Goal: Information Seeking & Learning: Understand process/instructions

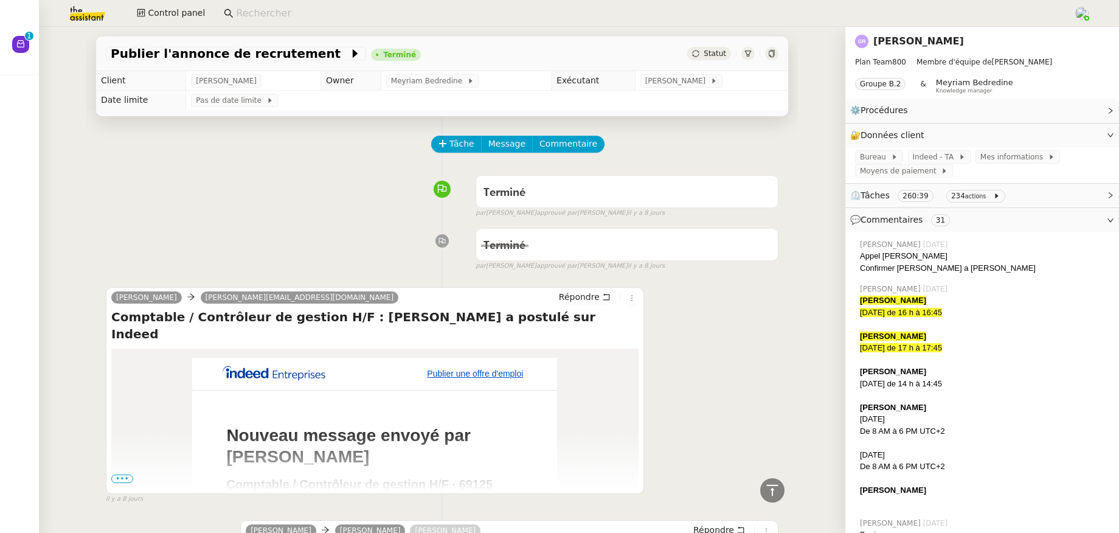
click at [260, 15] on input at bounding box center [648, 13] width 825 height 16
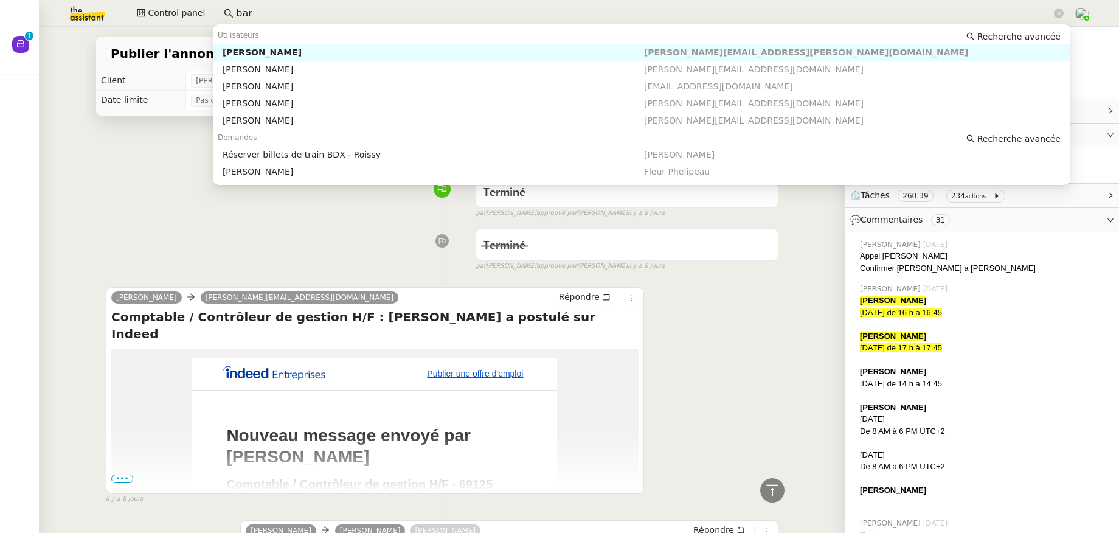
scroll to position [36178, 0]
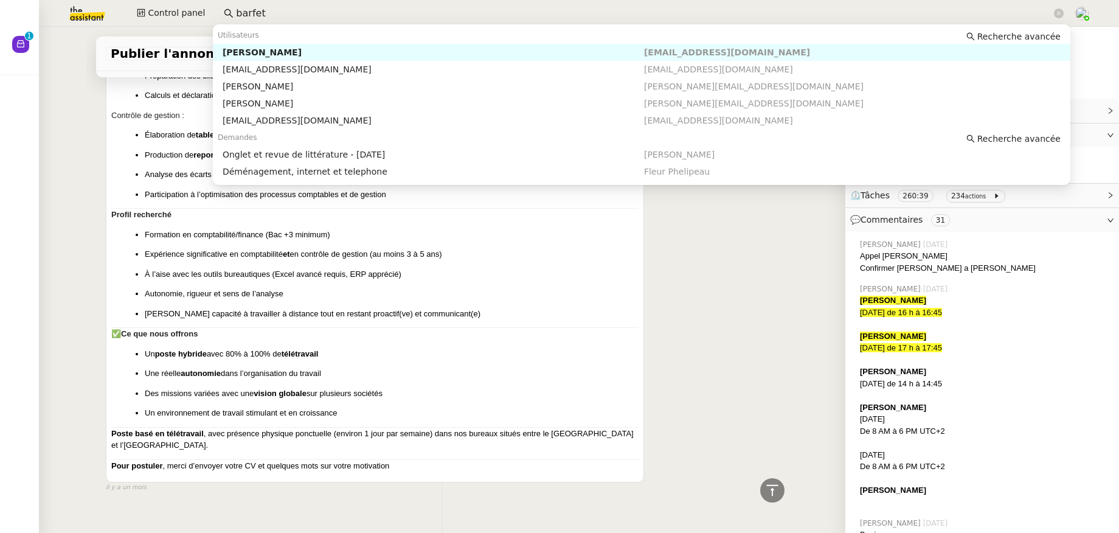
click at [291, 54] on div "[PERSON_NAME]" at bounding box center [433, 52] width 421 height 11
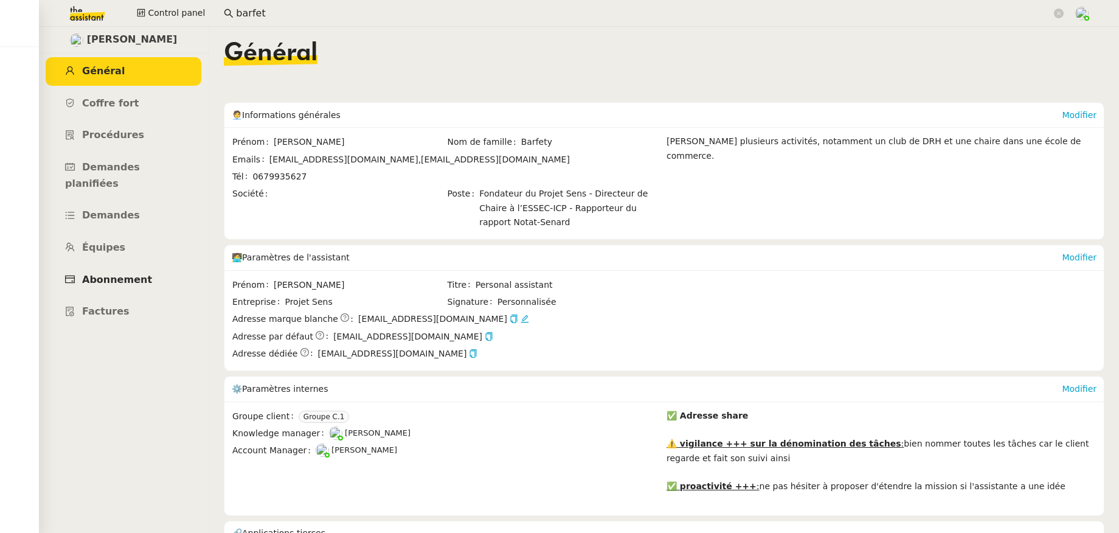
click at [133, 274] on span "Abonnement" at bounding box center [117, 280] width 70 height 12
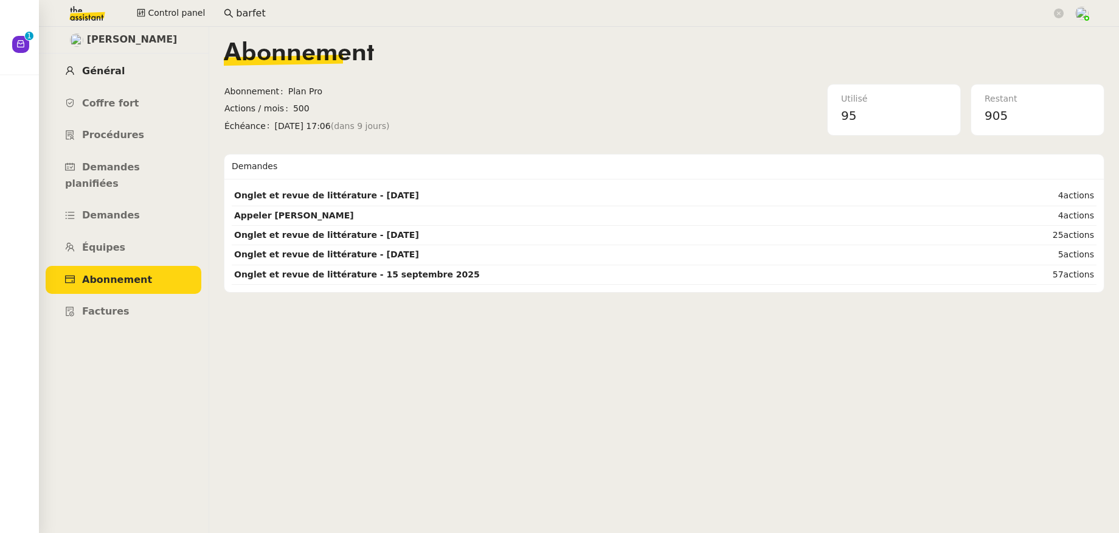
click at [120, 74] on link "Général" at bounding box center [124, 71] width 156 height 29
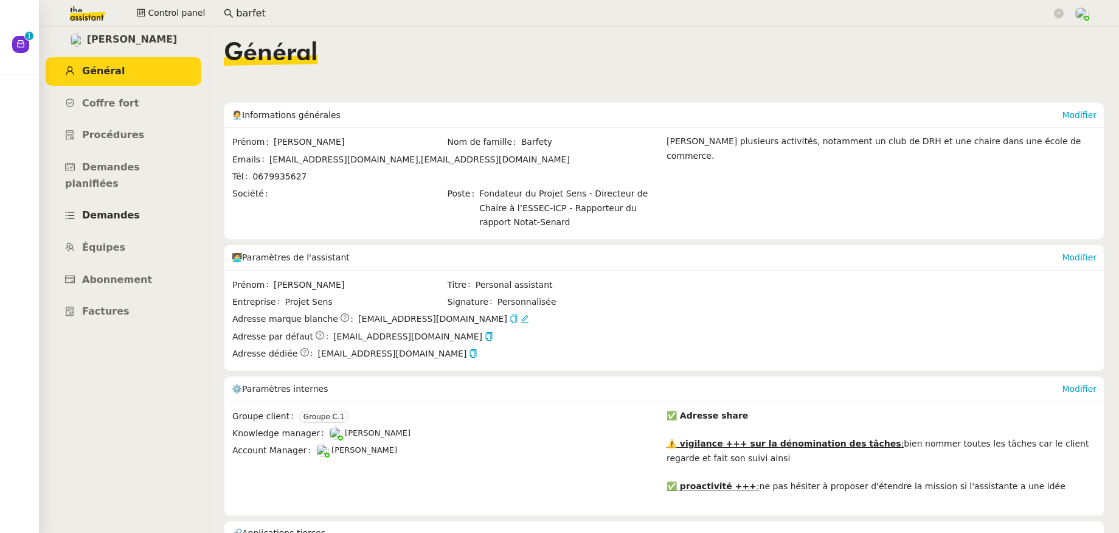
click at [112, 209] on span "Demandes" at bounding box center [111, 215] width 58 height 12
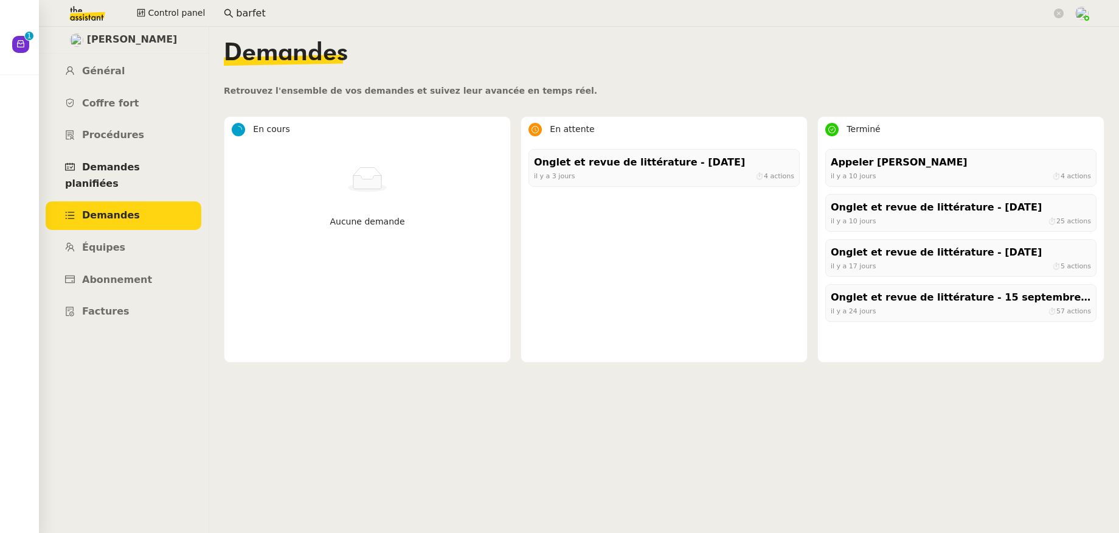
click at [130, 168] on span "Demandes planifiées" at bounding box center [102, 175] width 75 height 28
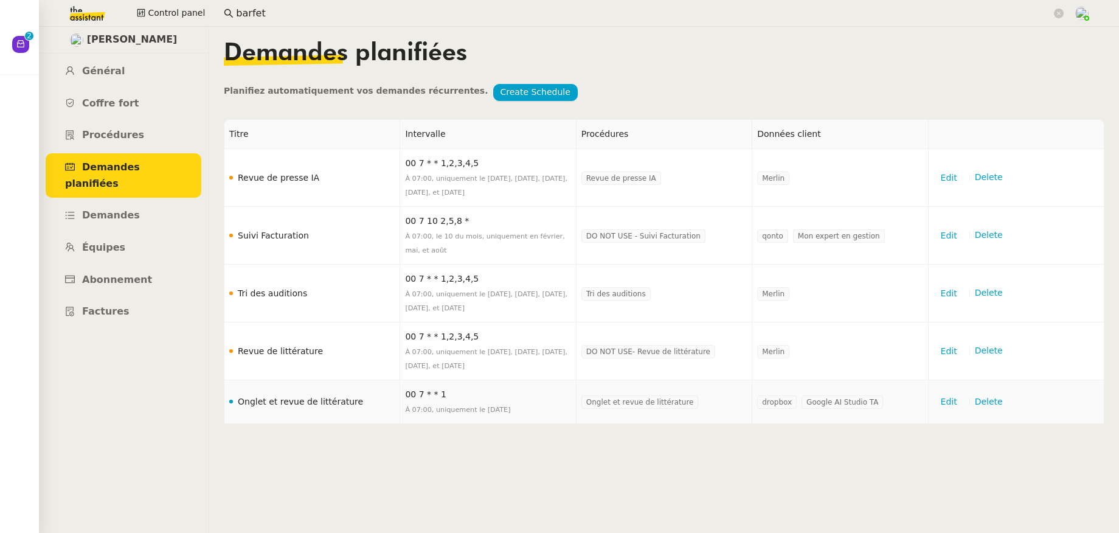
drag, startPoint x: 364, startPoint y: 402, endPoint x: 241, endPoint y: 402, distance: 123.5
click at [241, 402] on td "Onglet et revue de littérature" at bounding box center [312, 402] width 176 height 44
copy td "Onglet et revue de littérature"
click at [119, 67] on link "Général" at bounding box center [124, 71] width 156 height 29
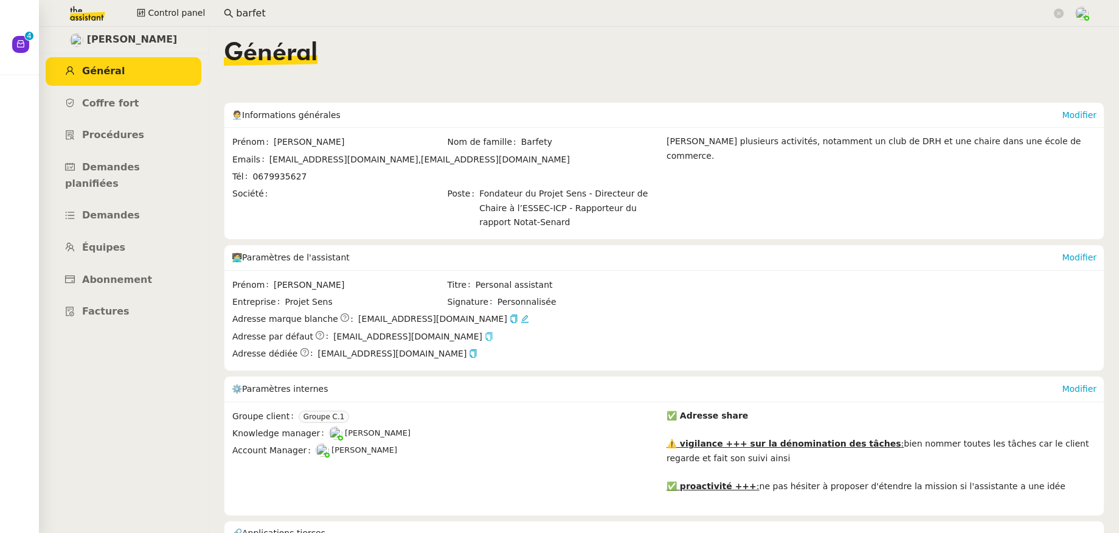
click at [485, 338] on icon "button" at bounding box center [489, 336] width 9 height 9
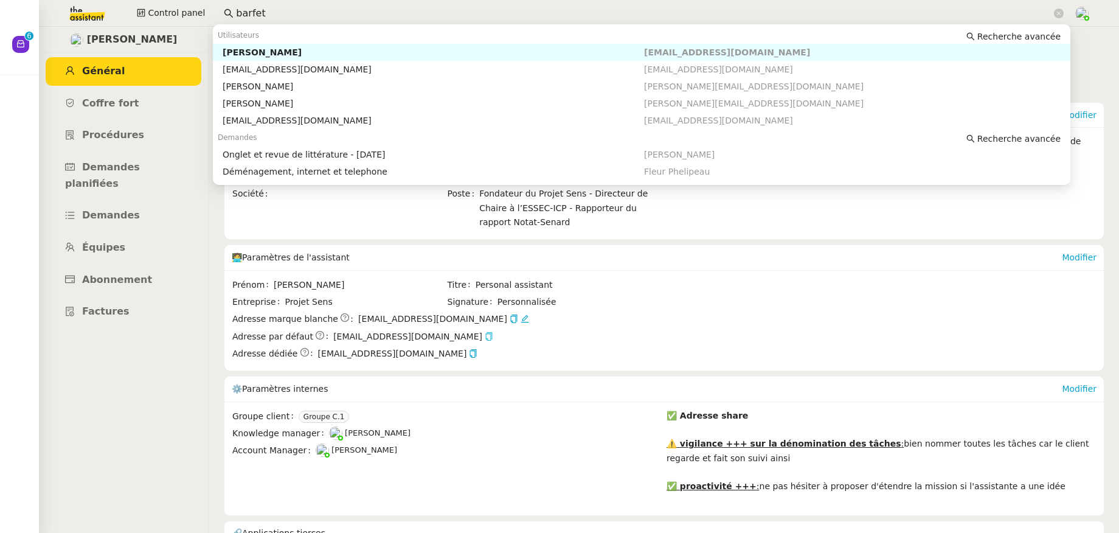
drag, startPoint x: 250, startPoint y: 18, endPoint x: 203, endPoint y: 22, distance: 47.0
click at [203, 22] on div "Control panel barfet" at bounding box center [559, 13] width 1058 height 27
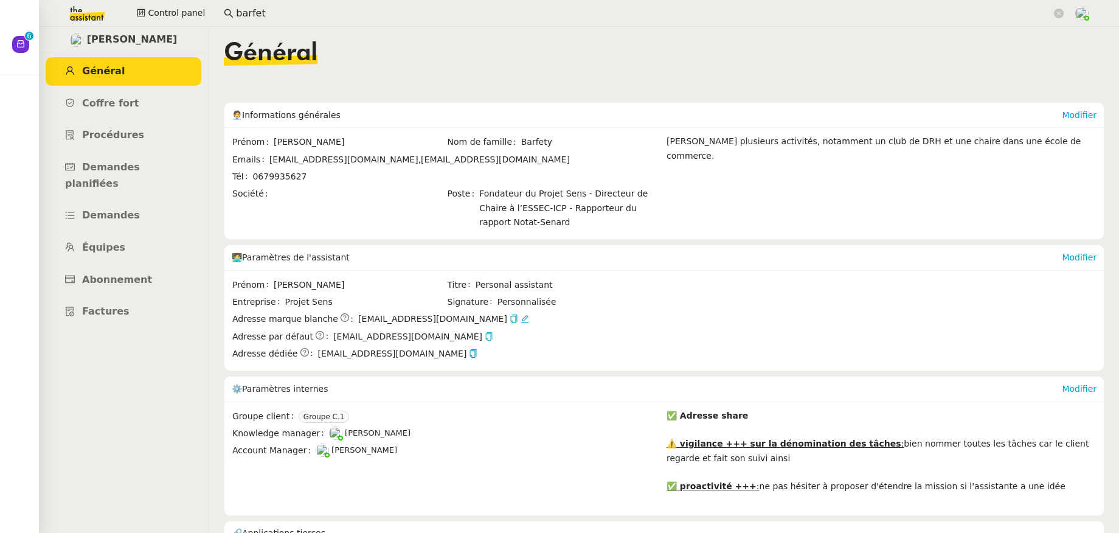
click at [277, 14] on input "barfet" at bounding box center [644, 13] width 816 height 16
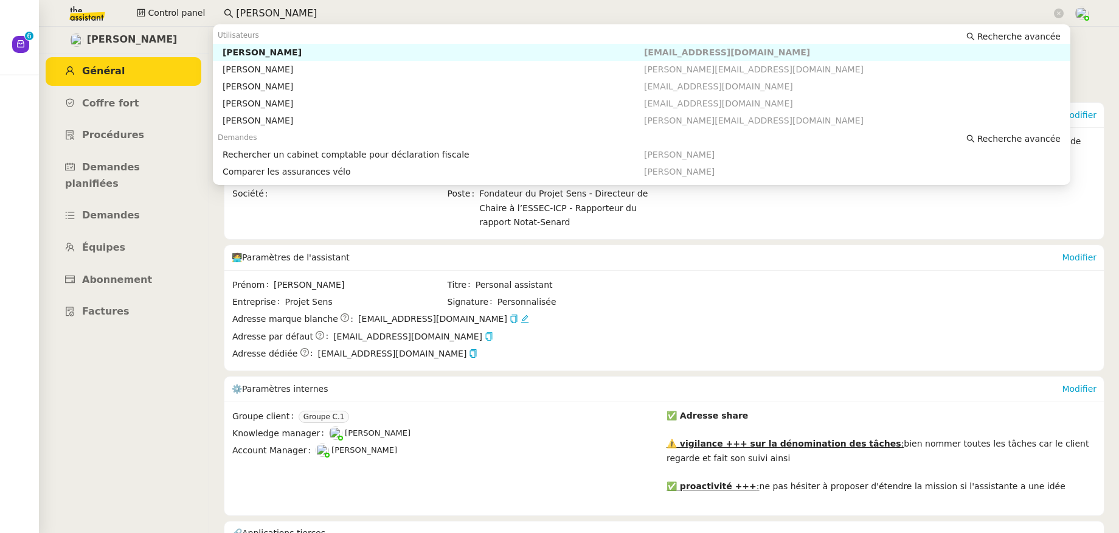
click at [284, 47] on div "[PERSON_NAME]" at bounding box center [433, 52] width 421 height 11
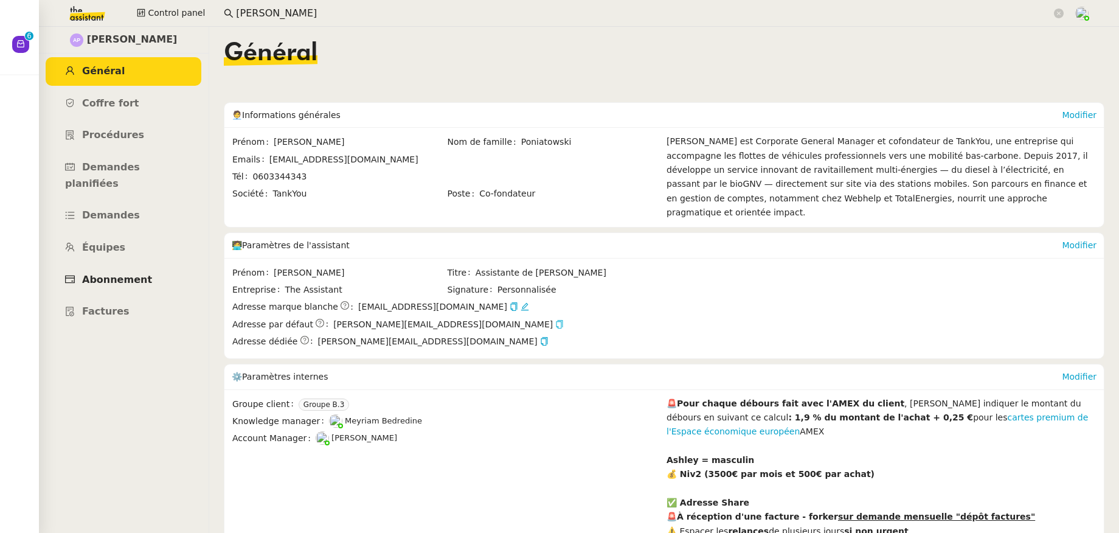
click at [107, 270] on link "Abonnement" at bounding box center [124, 280] width 156 height 29
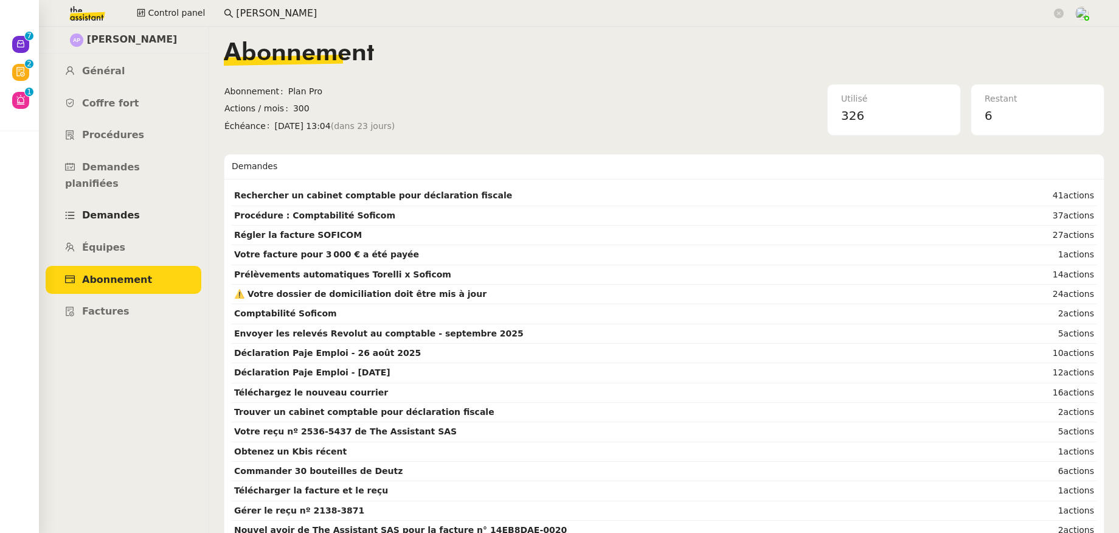
click at [108, 201] on link "Demandes" at bounding box center [124, 215] width 156 height 29
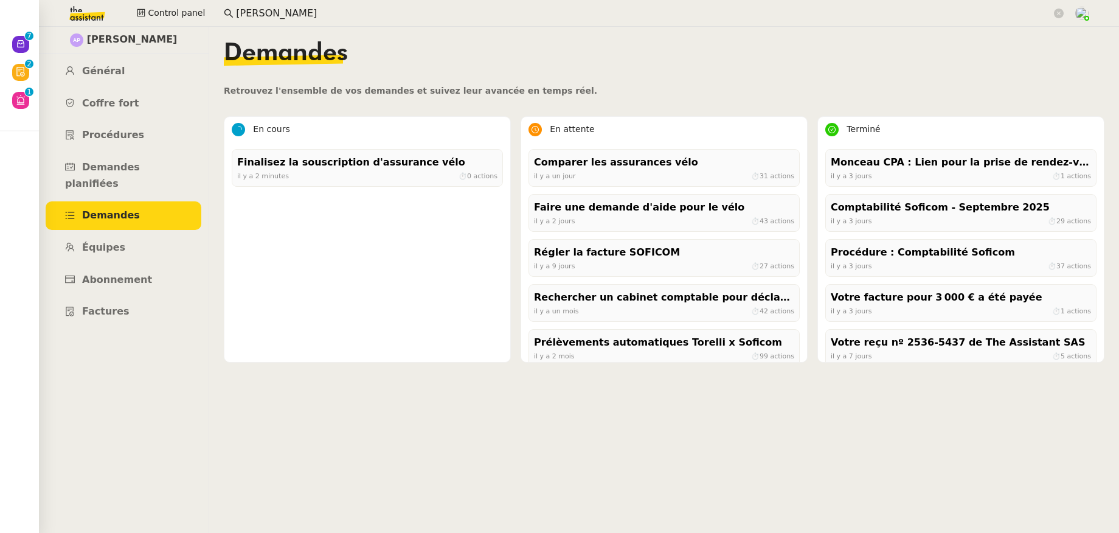
click at [413, 170] on div "Finalisez la souscription d'assurance vélo" at bounding box center [367, 162] width 260 height 16
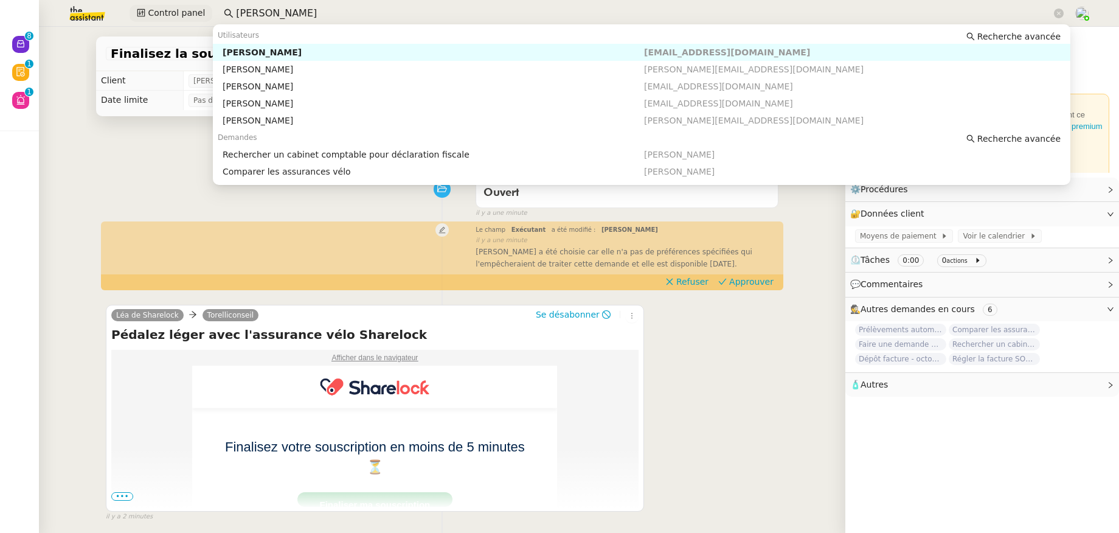
drag, startPoint x: 243, startPoint y: 13, endPoint x: 201, endPoint y: 13, distance: 42.0
click at [201, 13] on div "Control panel [PERSON_NAME]" at bounding box center [559, 13] width 1058 height 27
click at [257, 53] on div "[PERSON_NAME] (Investor X)" at bounding box center [433, 52] width 421 height 11
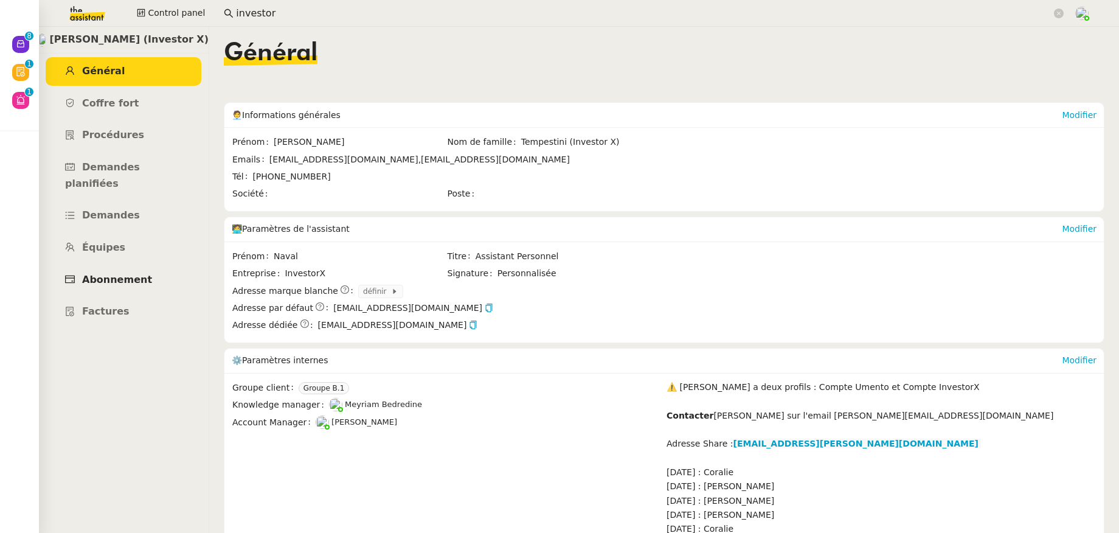
click at [120, 271] on link "Abonnement" at bounding box center [124, 280] width 156 height 29
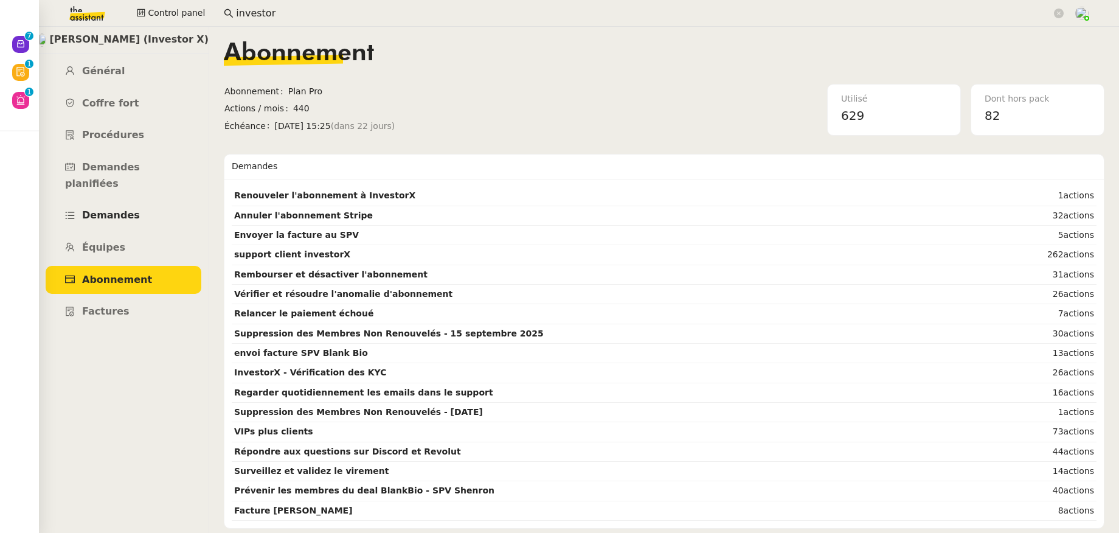
click at [121, 206] on link "Demandes" at bounding box center [124, 215] width 156 height 29
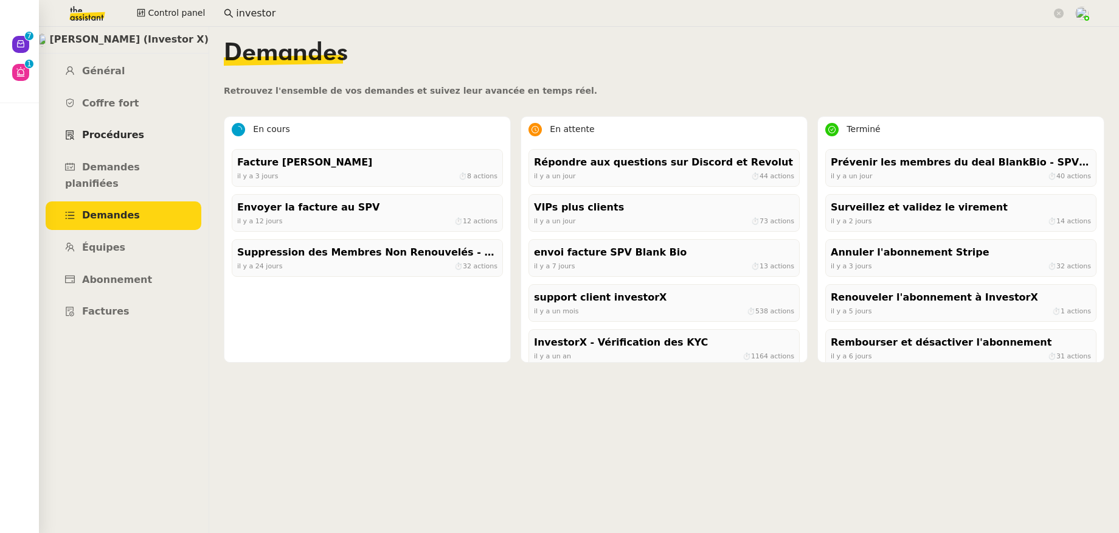
click at [120, 136] on span "Procédures" at bounding box center [113, 135] width 62 height 12
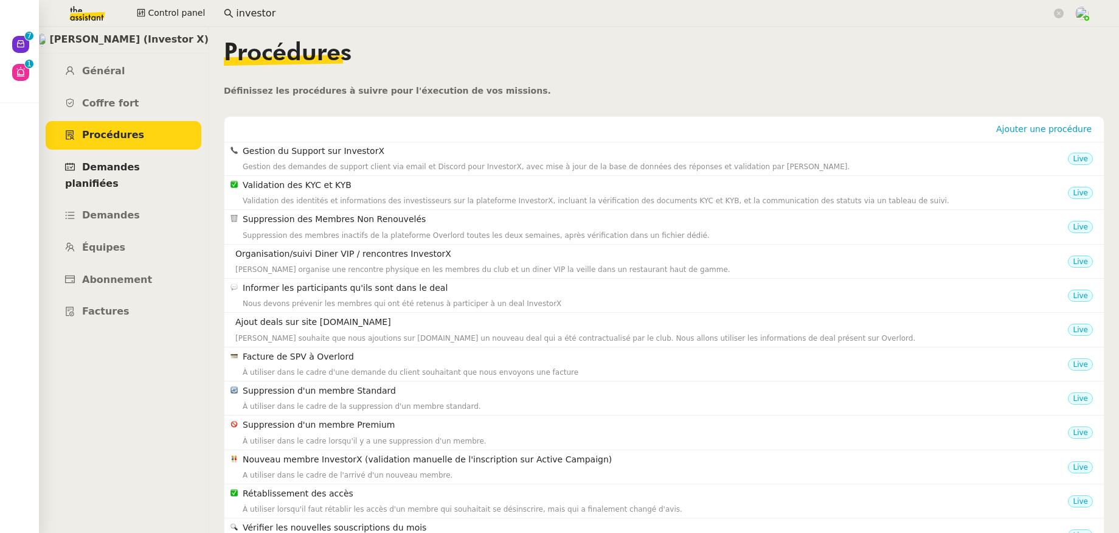
click at [140, 164] on span "Demandes planifiées" at bounding box center [102, 175] width 75 height 28
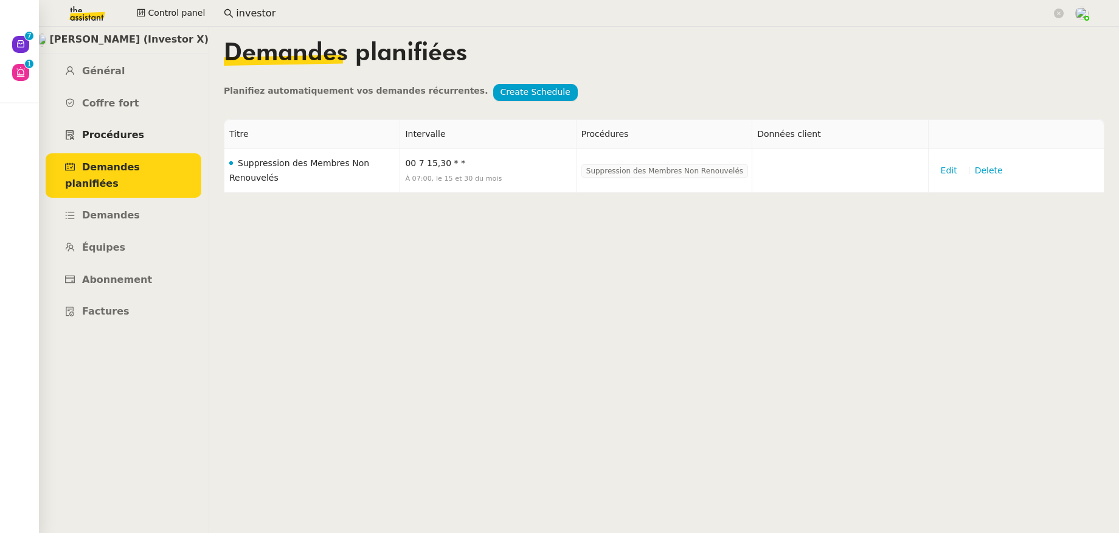
click at [140, 138] on link "Procédures" at bounding box center [124, 135] width 156 height 29
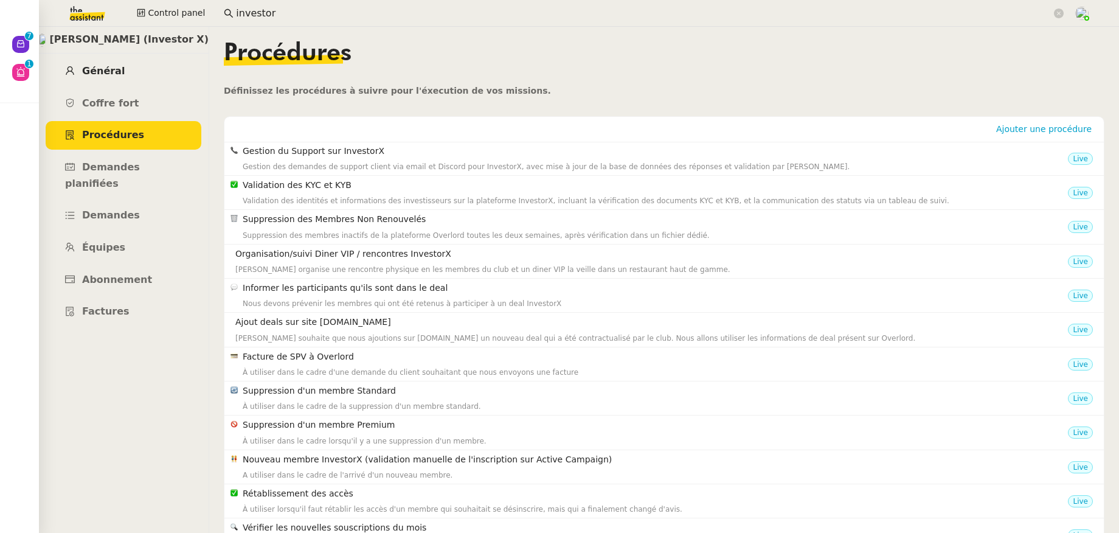
click at [103, 73] on span "Général" at bounding box center [103, 71] width 43 height 12
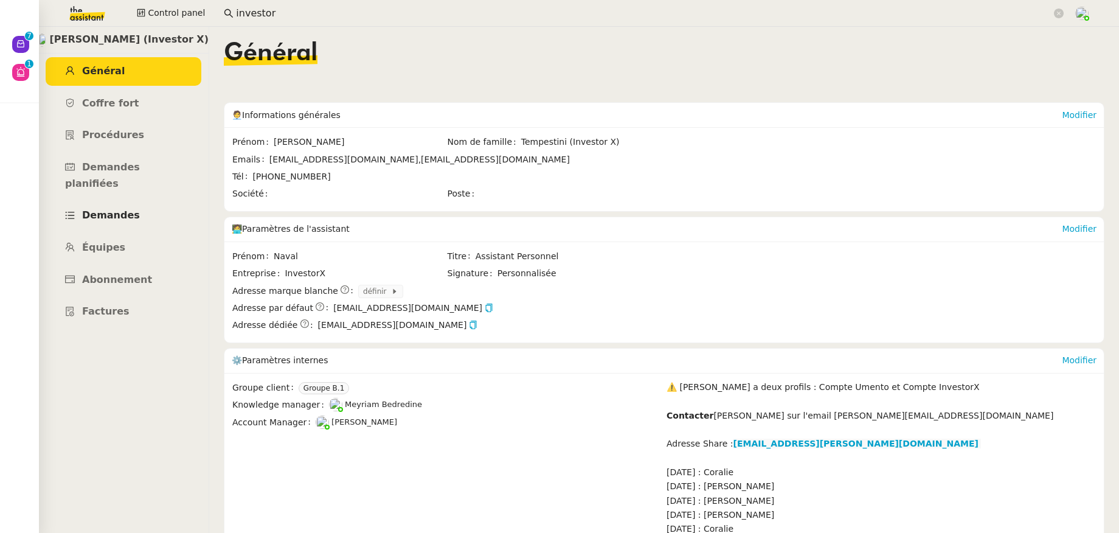
click at [123, 209] on span "Demandes" at bounding box center [111, 215] width 58 height 12
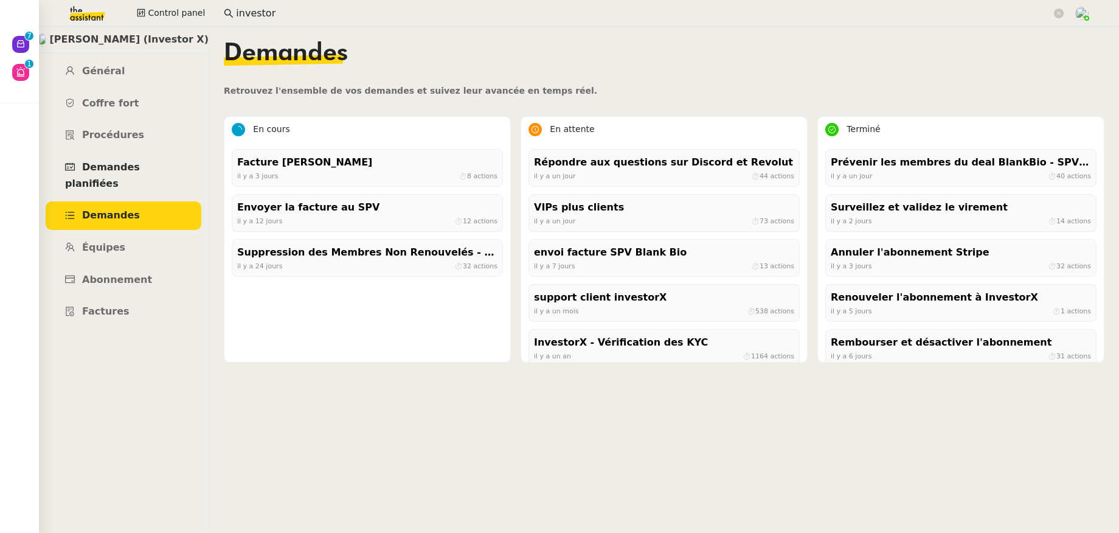
click at [123, 169] on span "Demandes planifiées" at bounding box center [102, 175] width 75 height 28
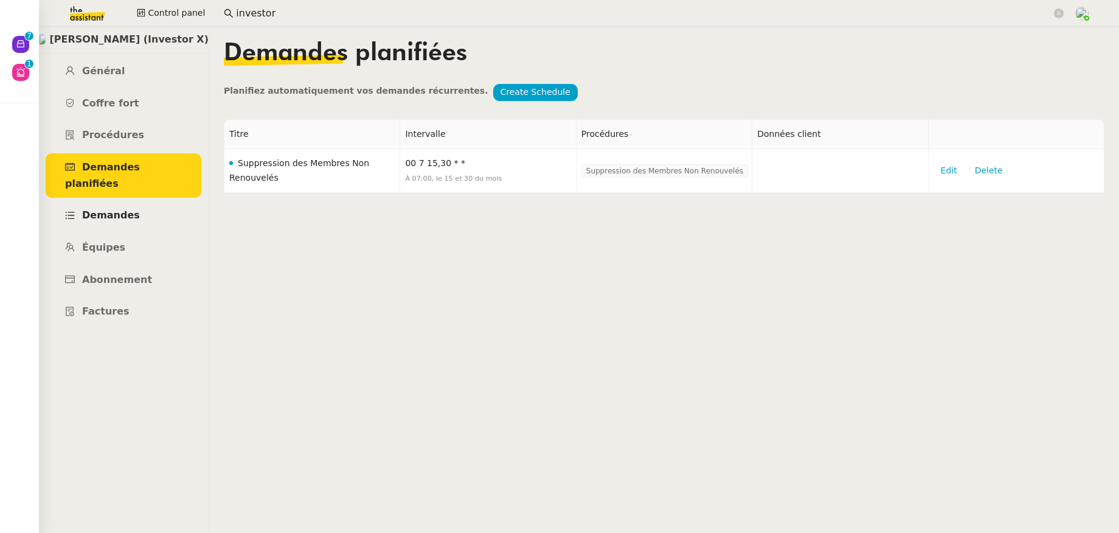
click at [121, 206] on link "Demandes" at bounding box center [124, 215] width 156 height 29
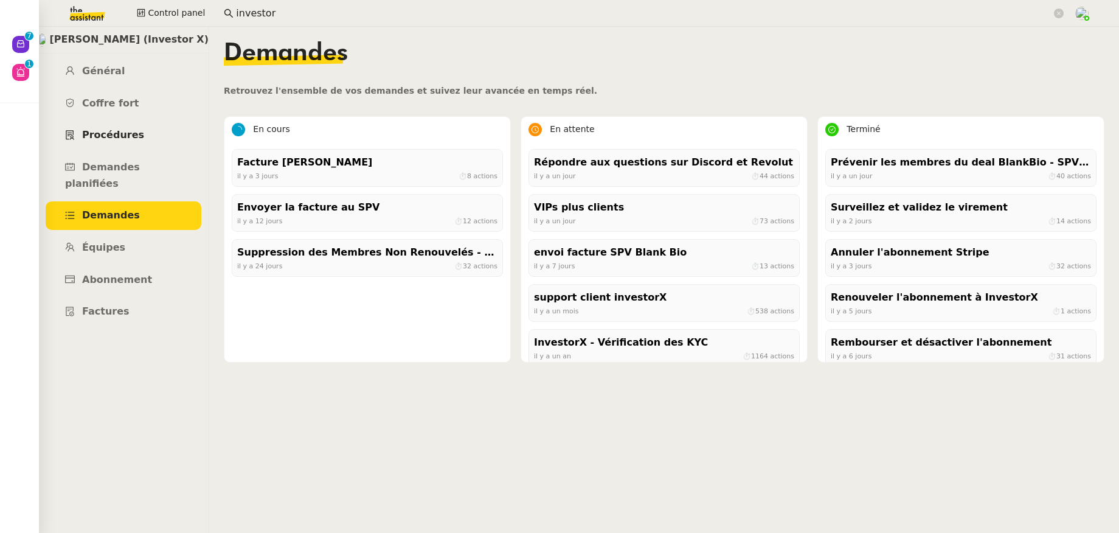
click at [120, 140] on span "Procédures" at bounding box center [113, 135] width 62 height 12
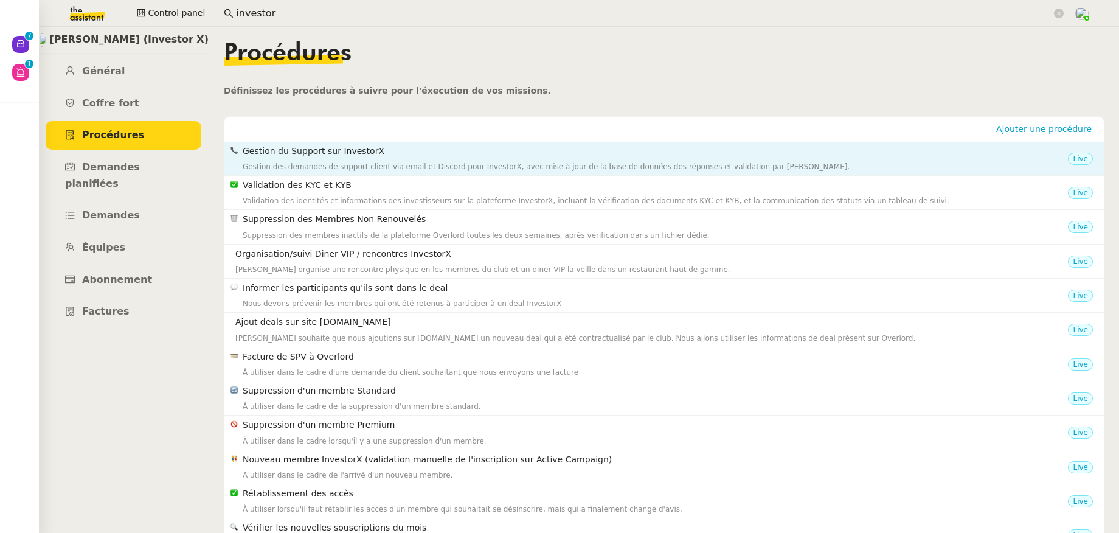
click at [306, 153] on h4 "Gestion du Support sur InvestorX" at bounding box center [655, 151] width 825 height 14
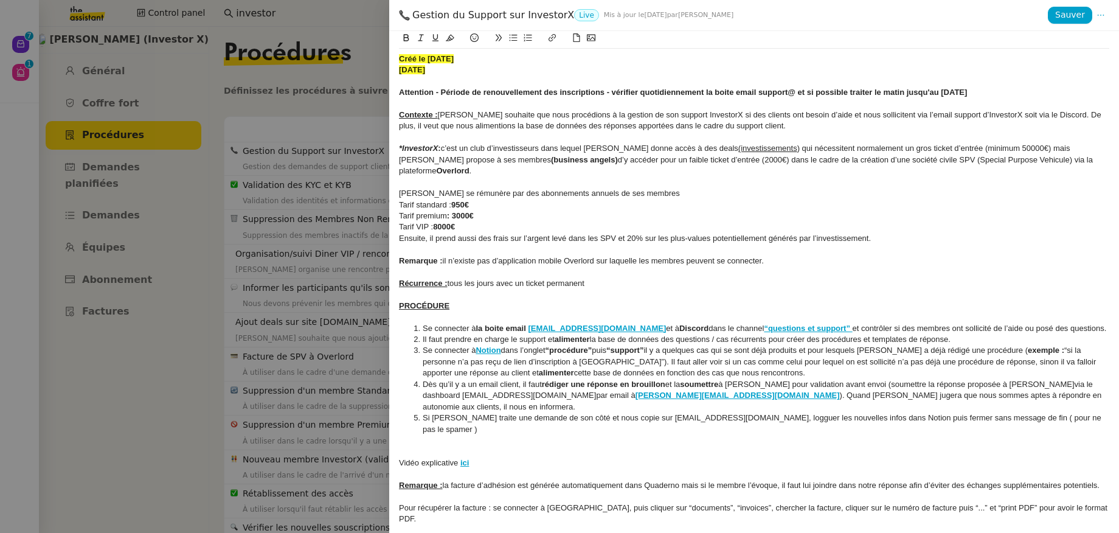
click at [330, 119] on div at bounding box center [559, 266] width 1119 height 533
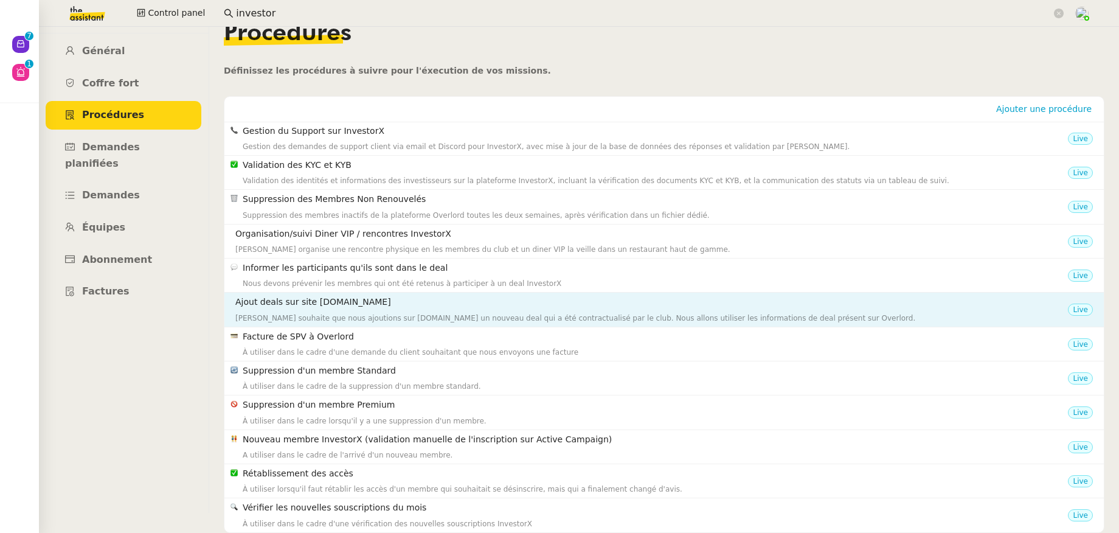
scroll to position [27, 0]
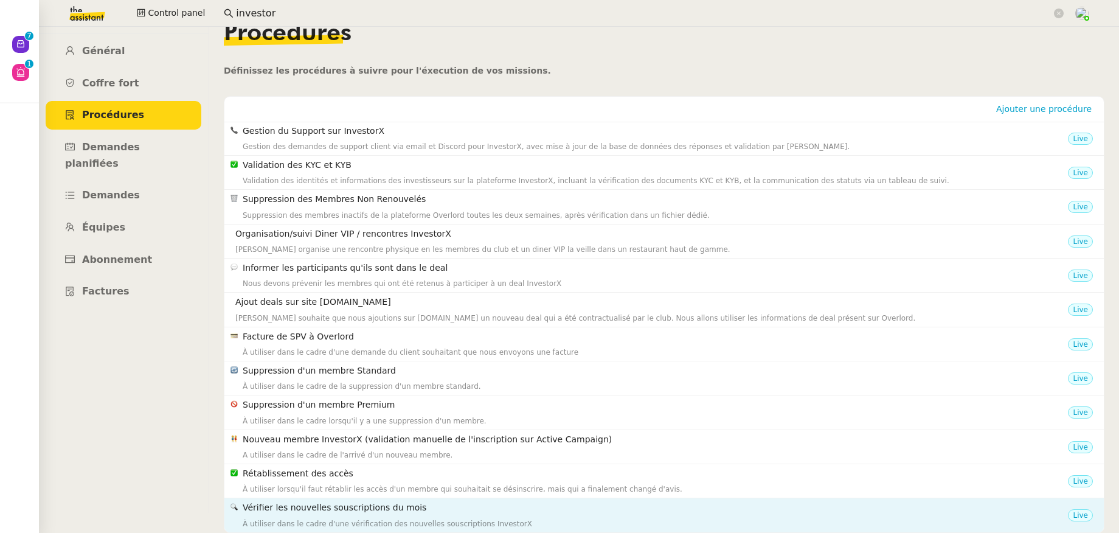
click at [320, 500] on h4 "Vérifier les nouvelles souscriptions du mois" at bounding box center [655, 507] width 825 height 14
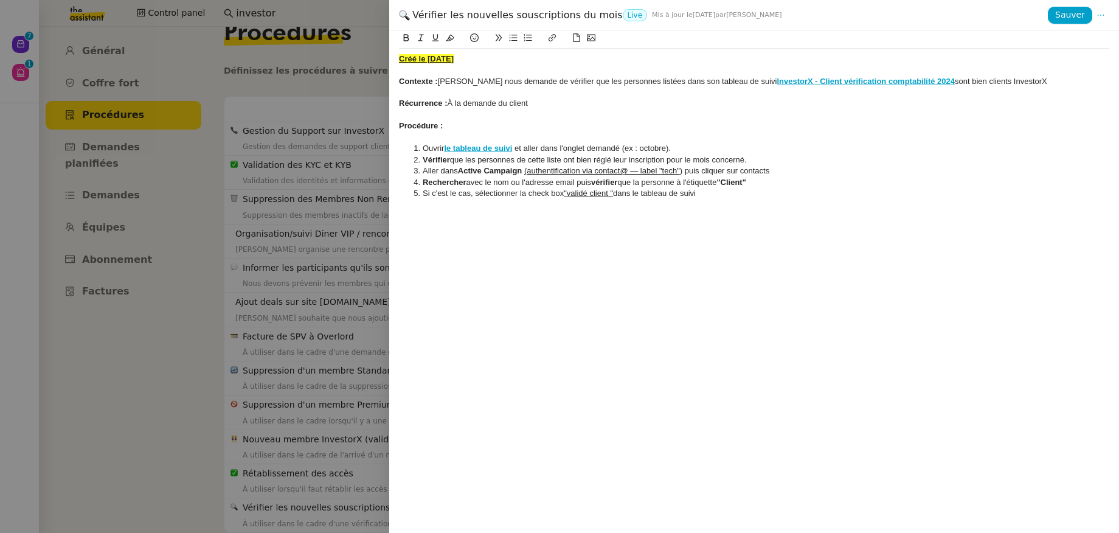
click at [209, 309] on div at bounding box center [559, 266] width 1119 height 533
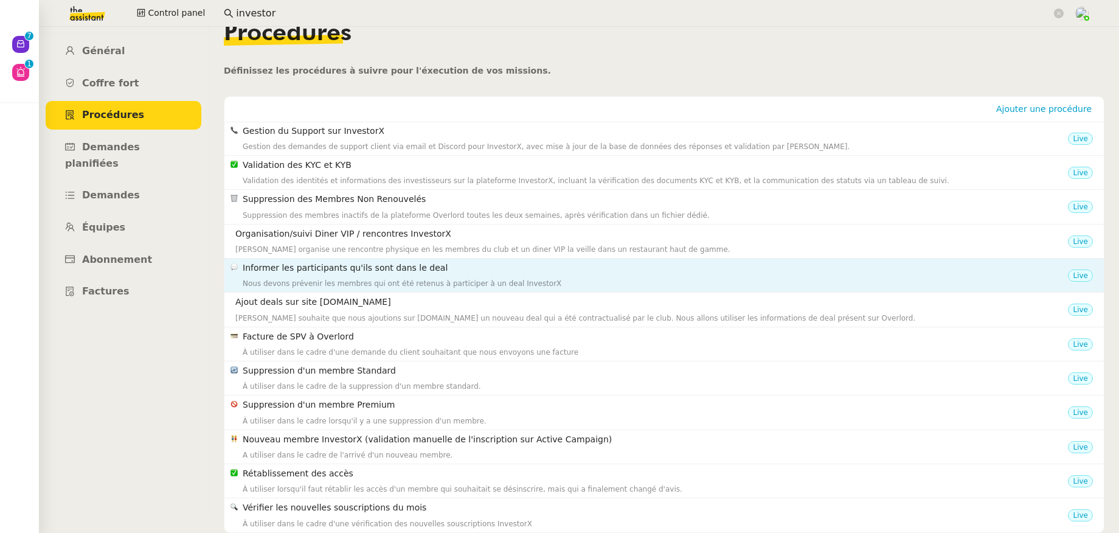
click at [260, 277] on div "Nous devons prévenir les membres qui ont été retenus à participer à un deal Inv…" at bounding box center [655, 283] width 825 height 12
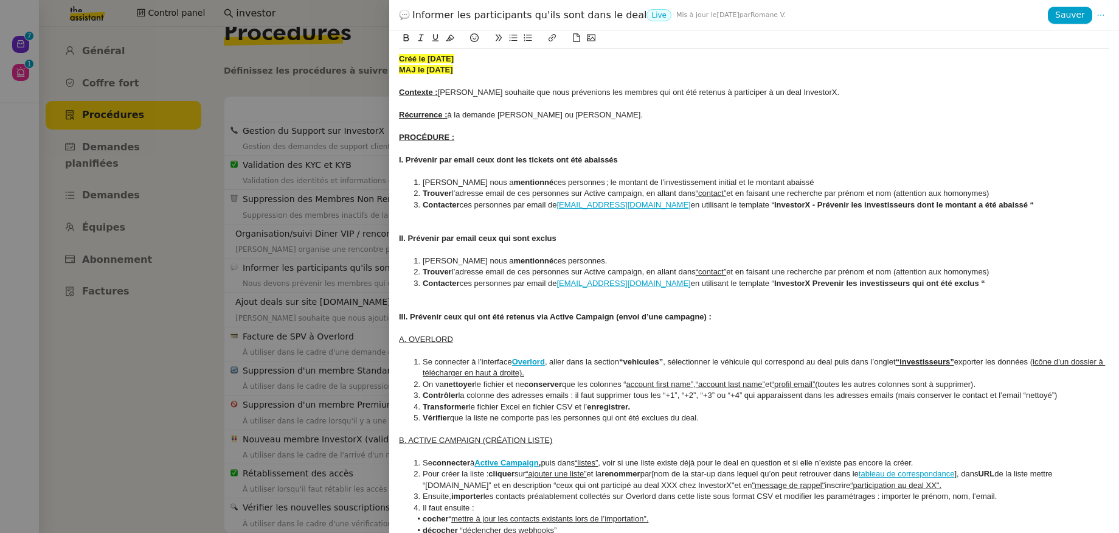
click at [183, 302] on div at bounding box center [559, 266] width 1119 height 533
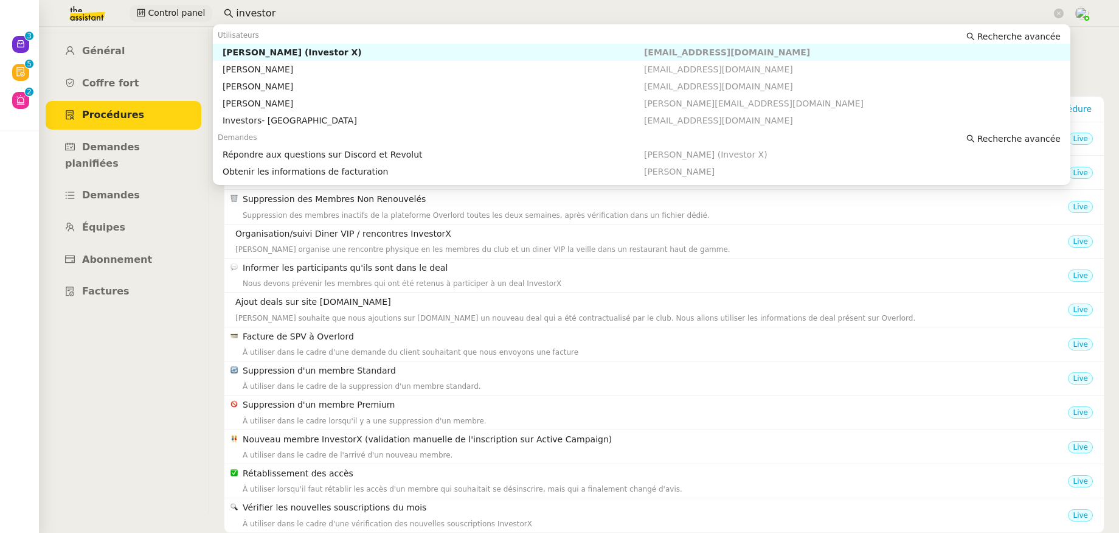
drag, startPoint x: 223, startPoint y: 10, endPoint x: 201, endPoint y: 10, distance: 21.9
click at [201, 10] on div "Control panel investor" at bounding box center [559, 13] width 1058 height 27
click at [234, 54] on div "Marine Adatto" at bounding box center [433, 52] width 421 height 11
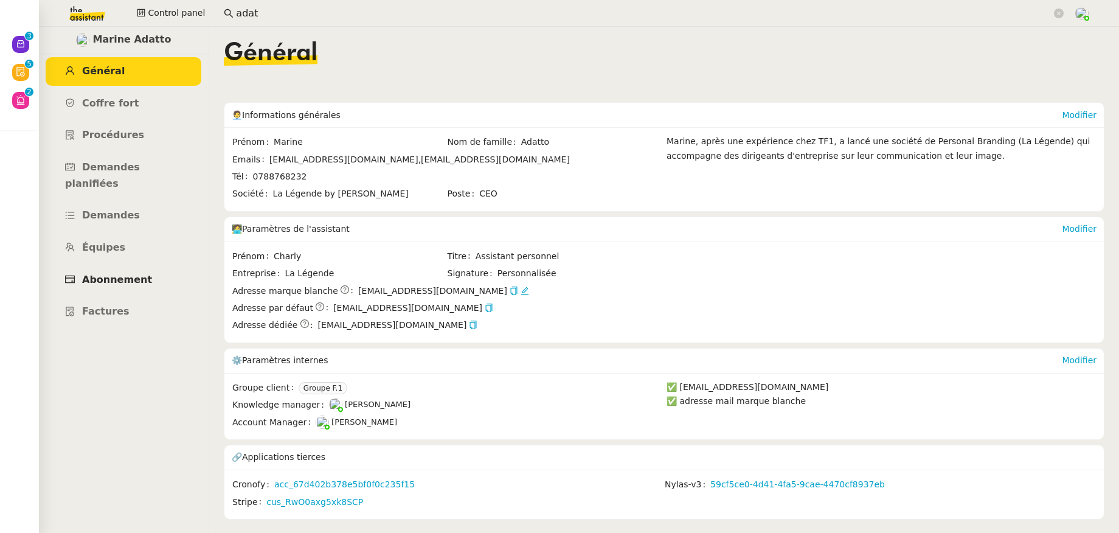
click at [127, 274] on span "Abonnement" at bounding box center [117, 280] width 70 height 12
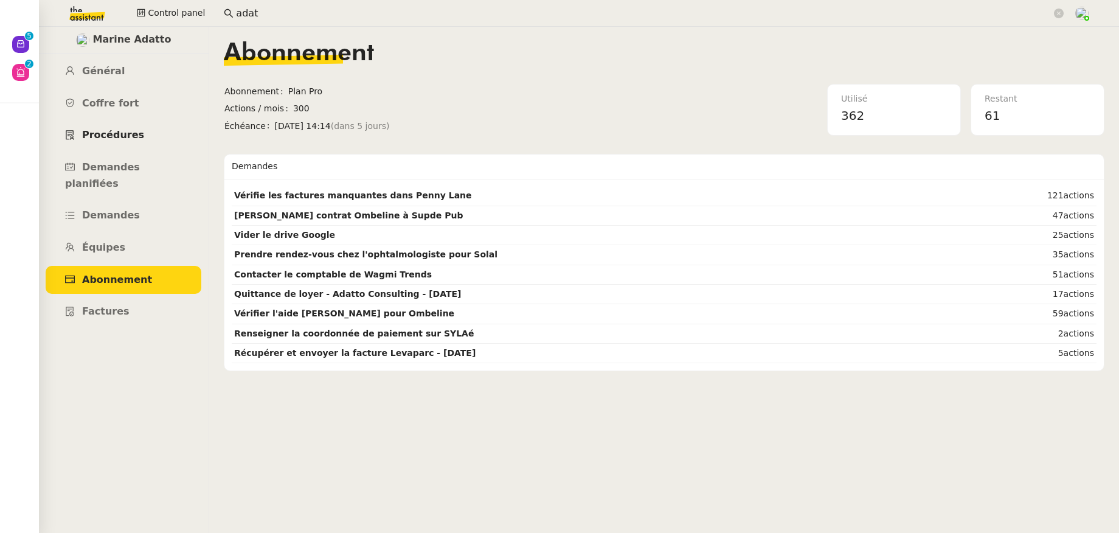
click at [106, 141] on link "Procédures" at bounding box center [124, 135] width 156 height 29
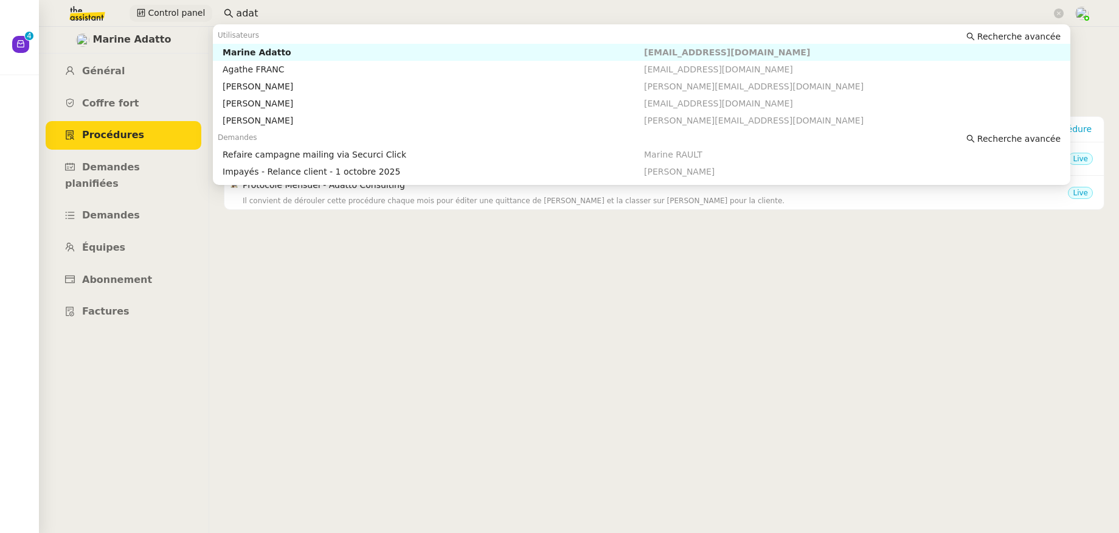
drag, startPoint x: 249, startPoint y: 7, endPoint x: 201, endPoint y: 7, distance: 48.7
click at [201, 7] on div "Control panel adat" at bounding box center [559, 13] width 1058 height 27
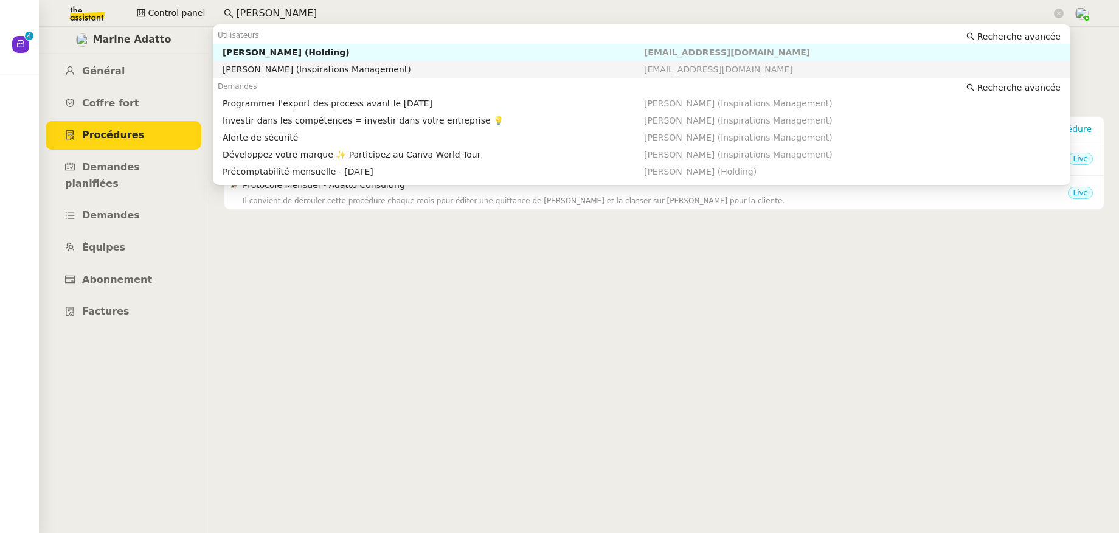
click at [281, 72] on div "[PERSON_NAME] (Inspirations Management)" at bounding box center [433, 69] width 421 height 11
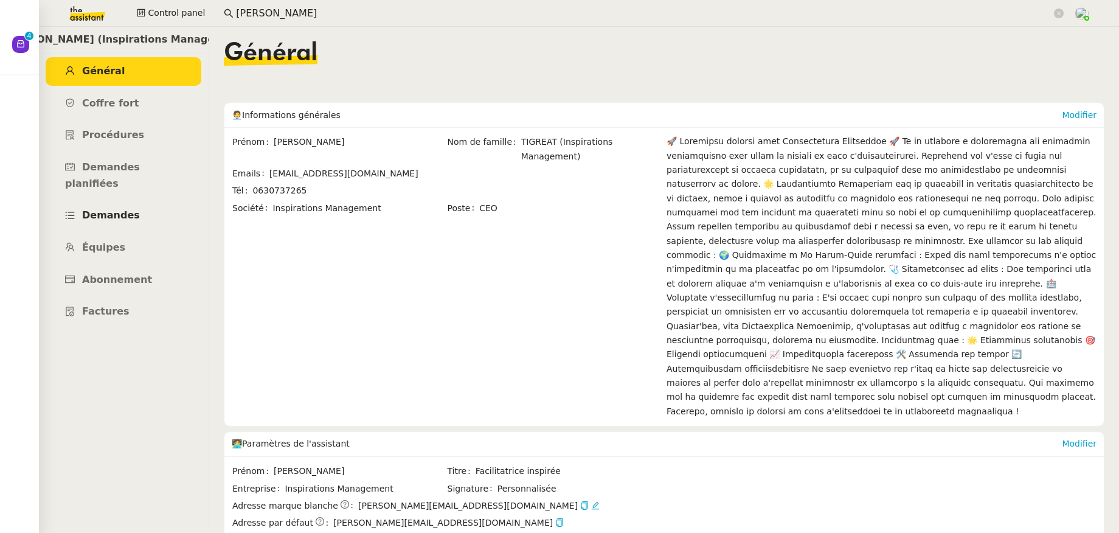
click at [110, 207] on link "Demandes" at bounding box center [124, 215] width 156 height 29
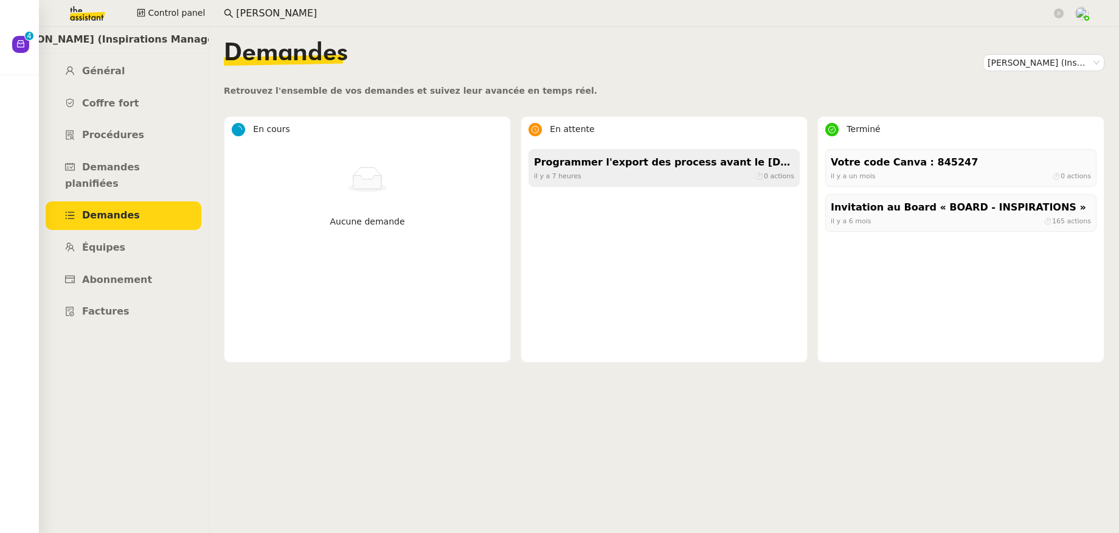
click at [611, 167] on div "Programmer l'export des process avant le [DATE]" at bounding box center [664, 162] width 260 height 16
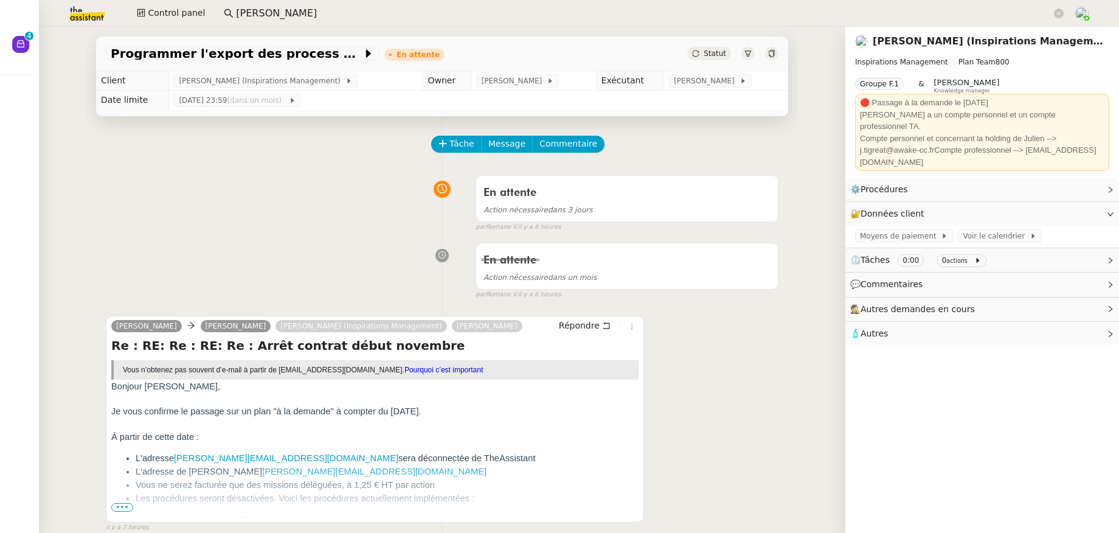
click at [120, 509] on span "•••" at bounding box center [122, 507] width 22 height 9
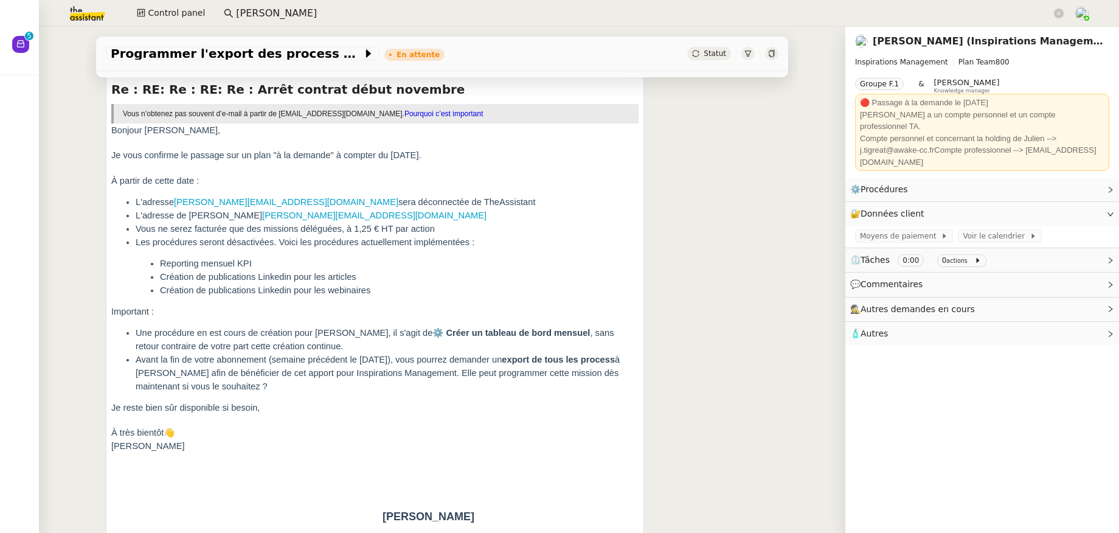
scroll to position [269, 0]
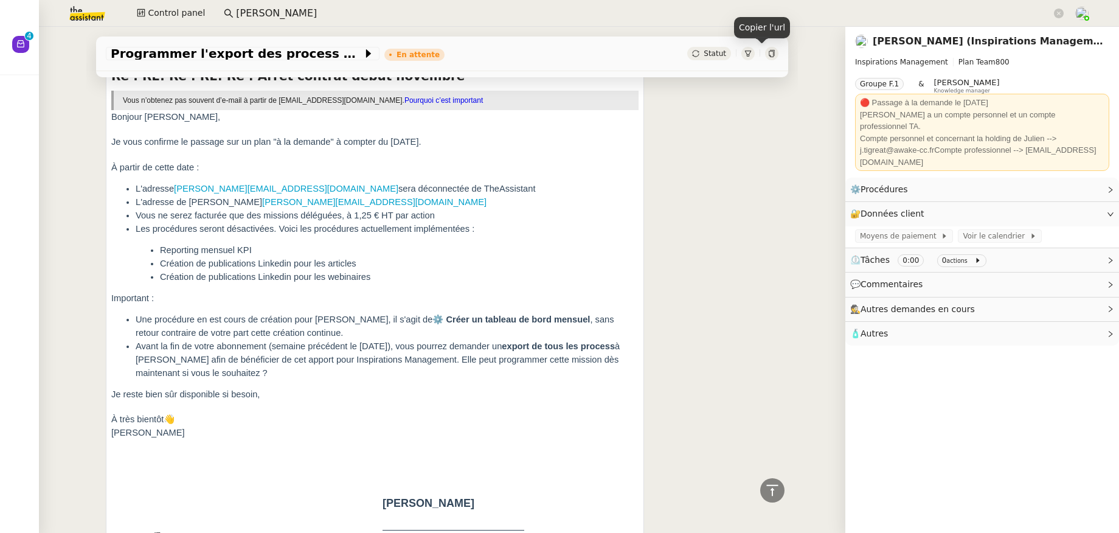
click at [768, 57] on icon at bounding box center [771, 53] width 7 height 7
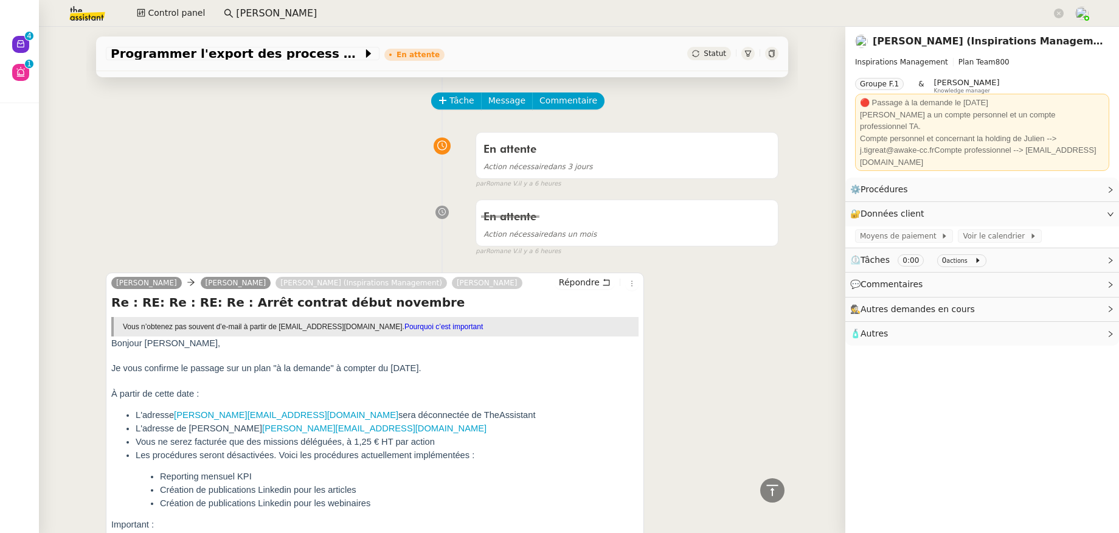
scroll to position [0, 0]
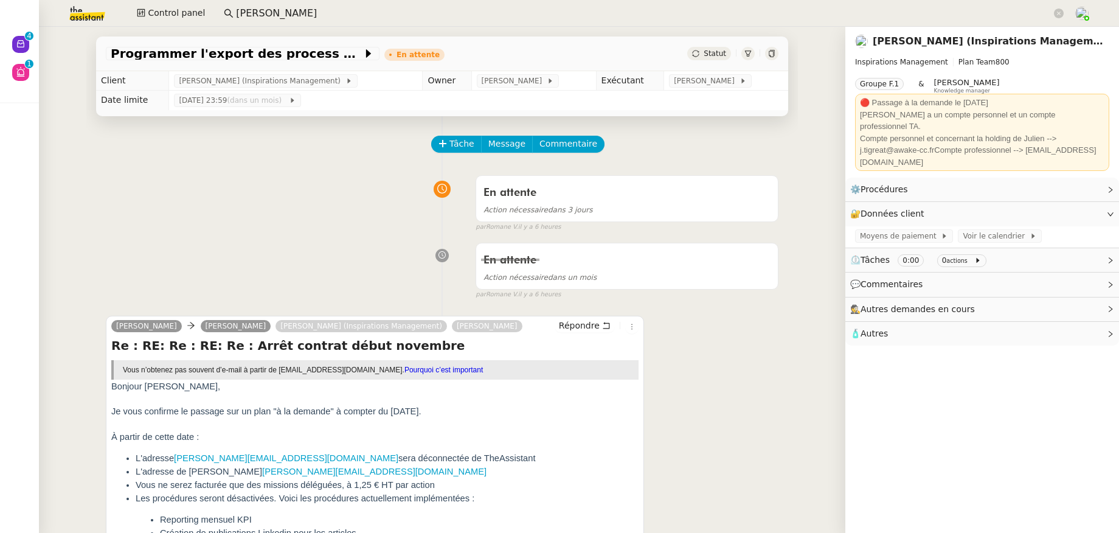
click at [302, 16] on input "[PERSON_NAME]" at bounding box center [644, 13] width 816 height 16
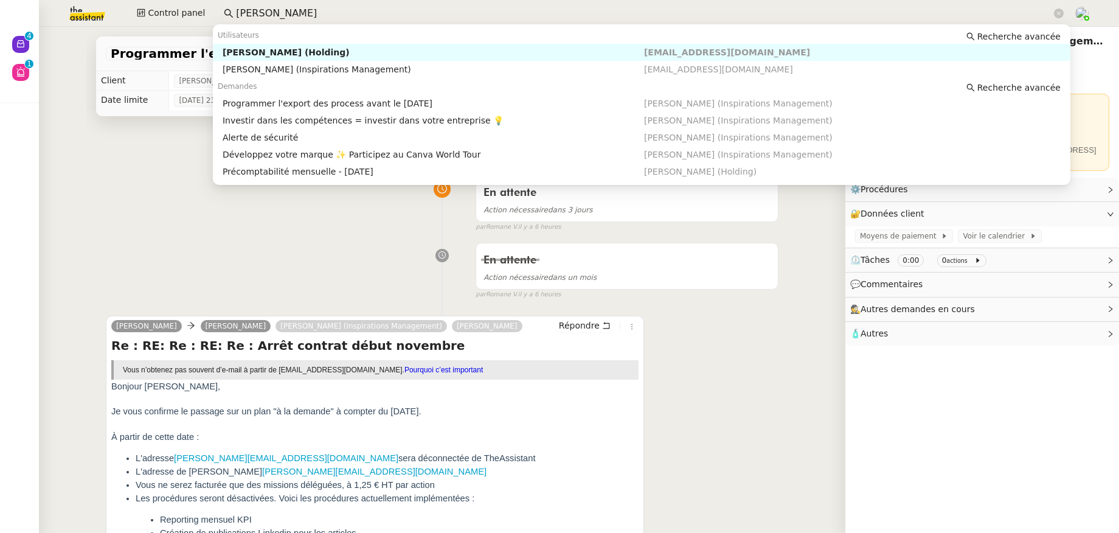
click at [302, 16] on input "[PERSON_NAME]" at bounding box center [644, 13] width 816 height 16
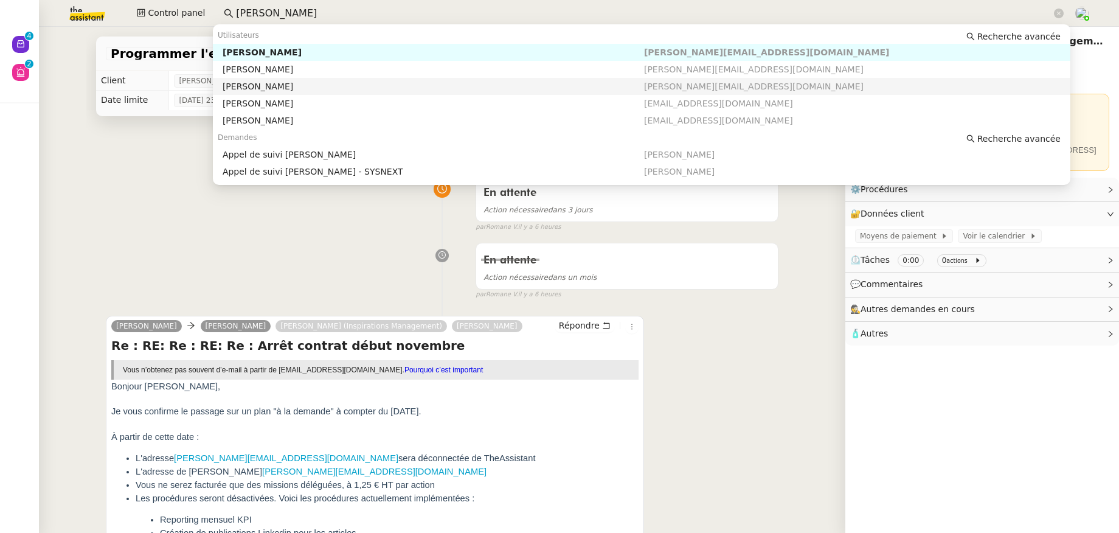
click at [286, 86] on div "[PERSON_NAME]" at bounding box center [433, 86] width 421 height 11
type input "[PERSON_NAME]"
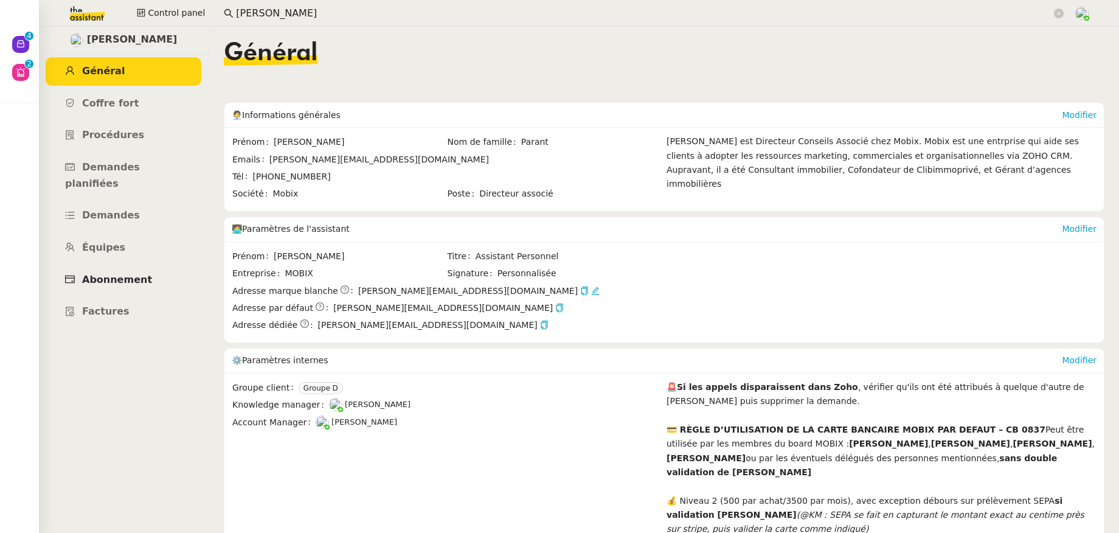
click at [128, 274] on span "Abonnement" at bounding box center [117, 280] width 70 height 12
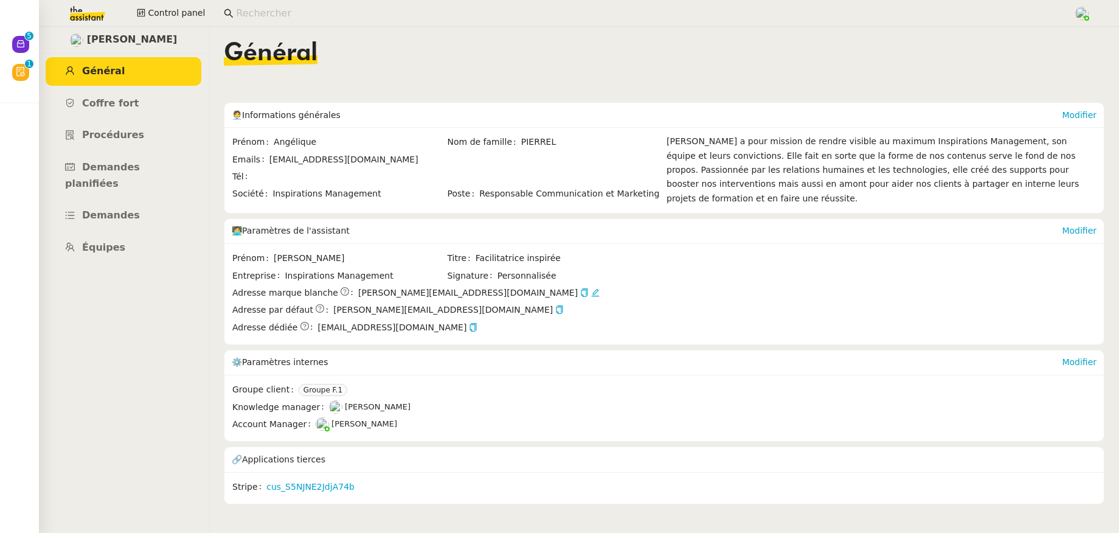
click at [88, 16] on img at bounding box center [77, 13] width 94 height 27
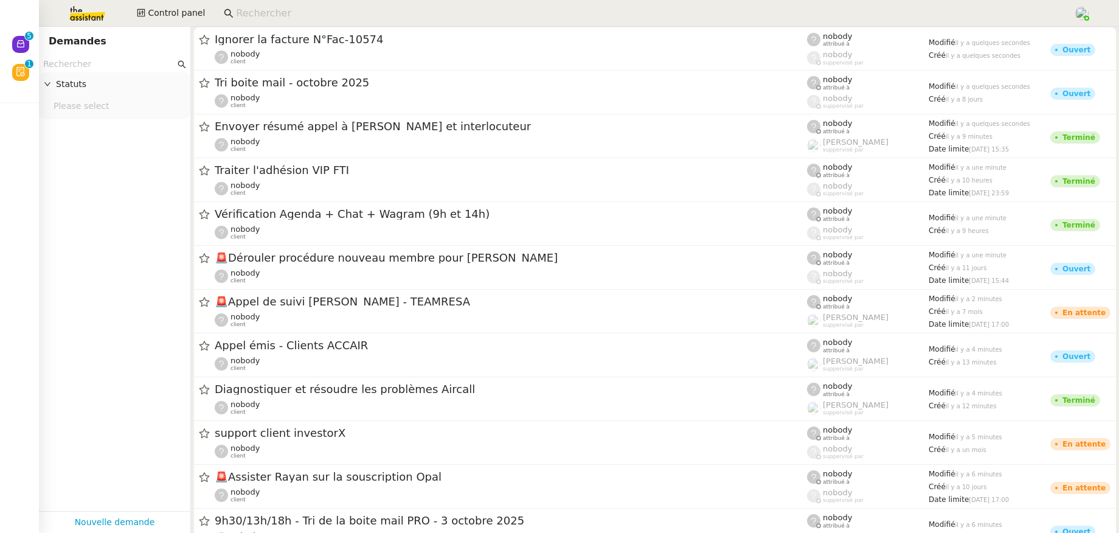
click at [101, 66] on input "text" at bounding box center [109, 64] width 132 height 14
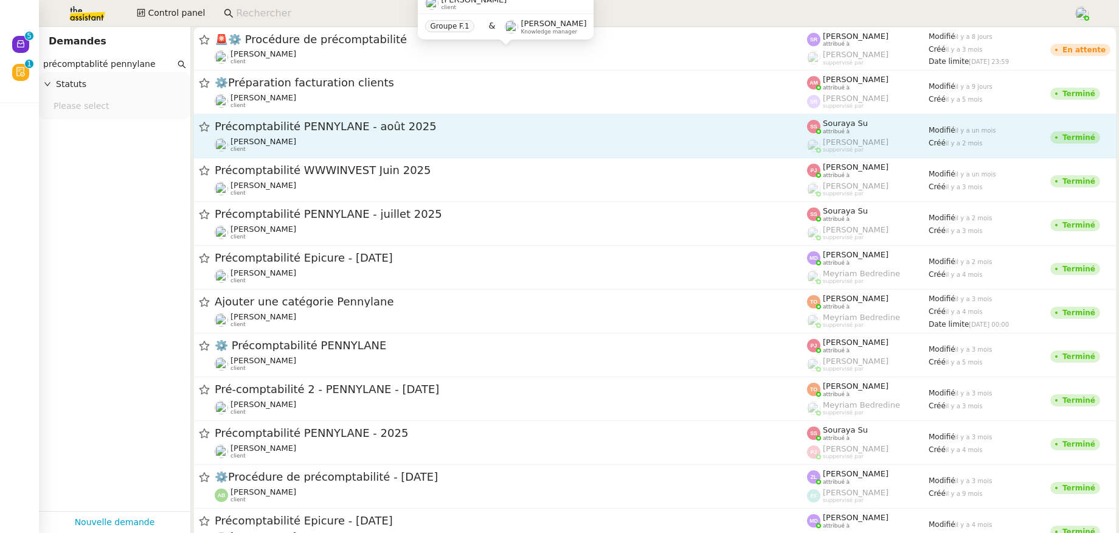
type input "précomptablité pennylane"
click at [294, 131] on span "Précomptabilité PENNYLANE - août 2025" at bounding box center [511, 126] width 592 height 11
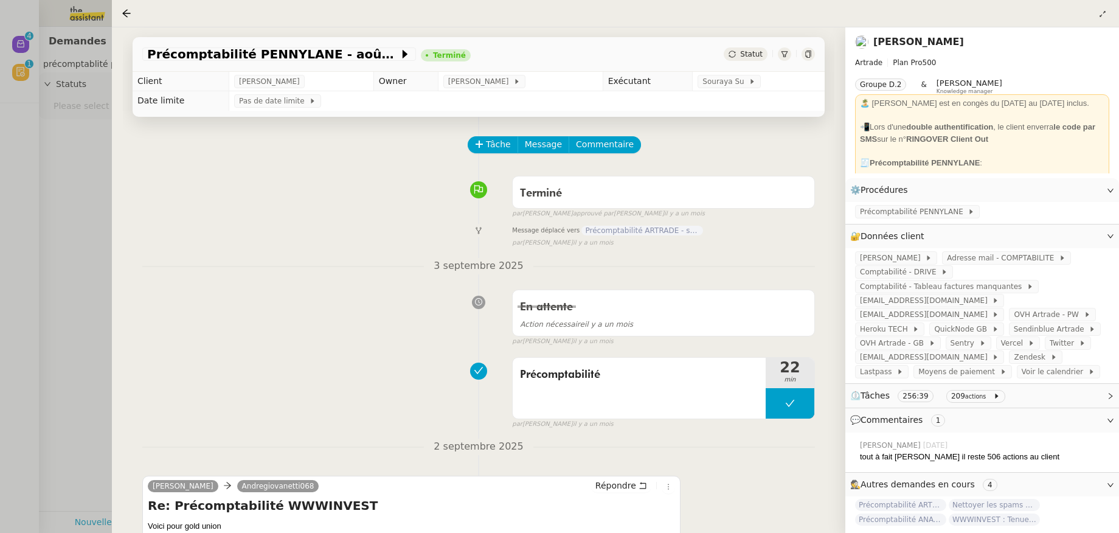
click at [912, 44] on link "Paul WEIBEL" at bounding box center [918, 42] width 91 height 12
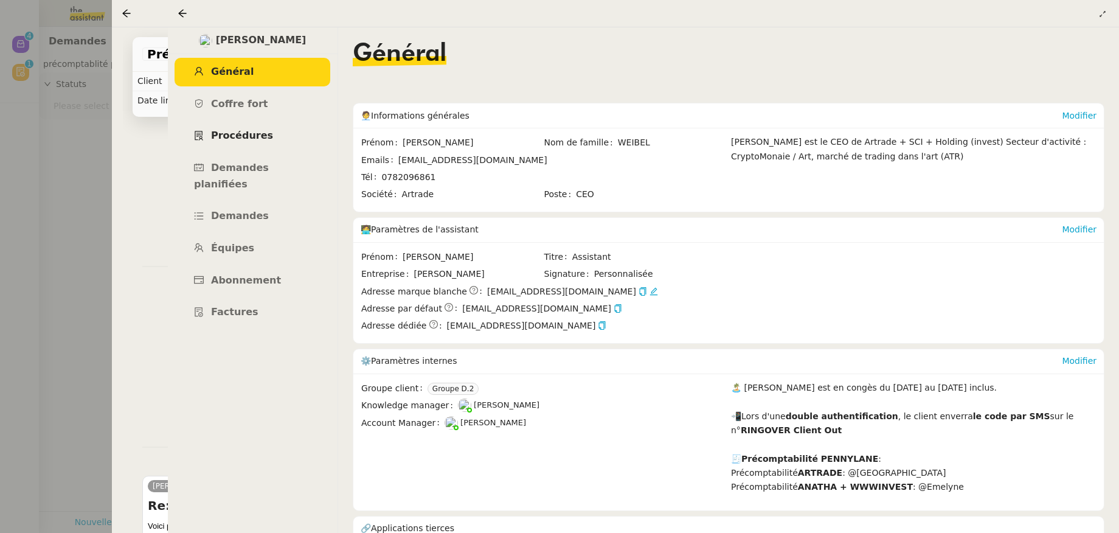
click at [243, 133] on span "Procédures" at bounding box center [242, 136] width 62 height 12
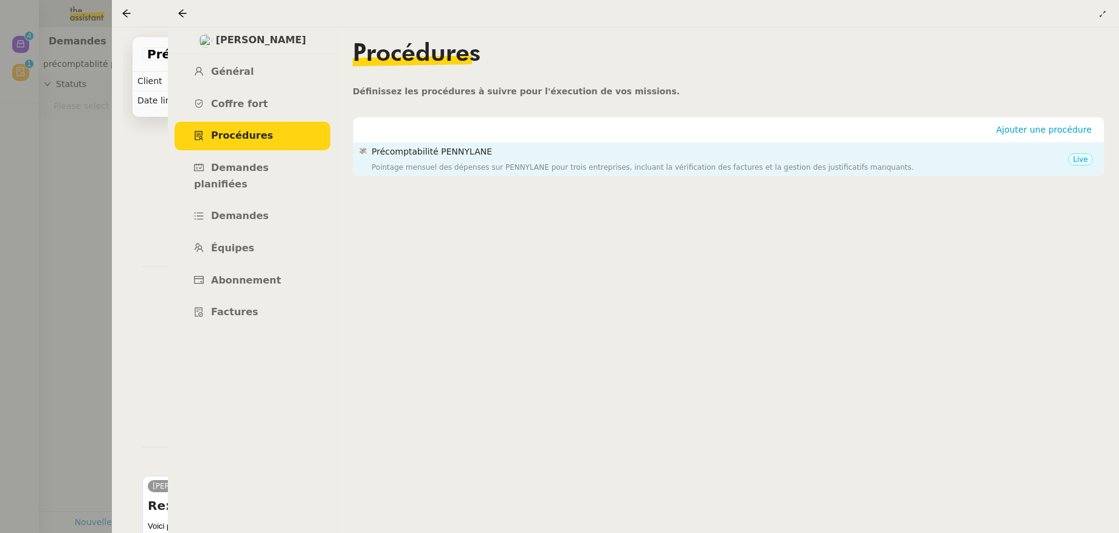
click at [447, 158] on h4 "Précomptabilité PENNYLANE" at bounding box center [720, 152] width 696 height 14
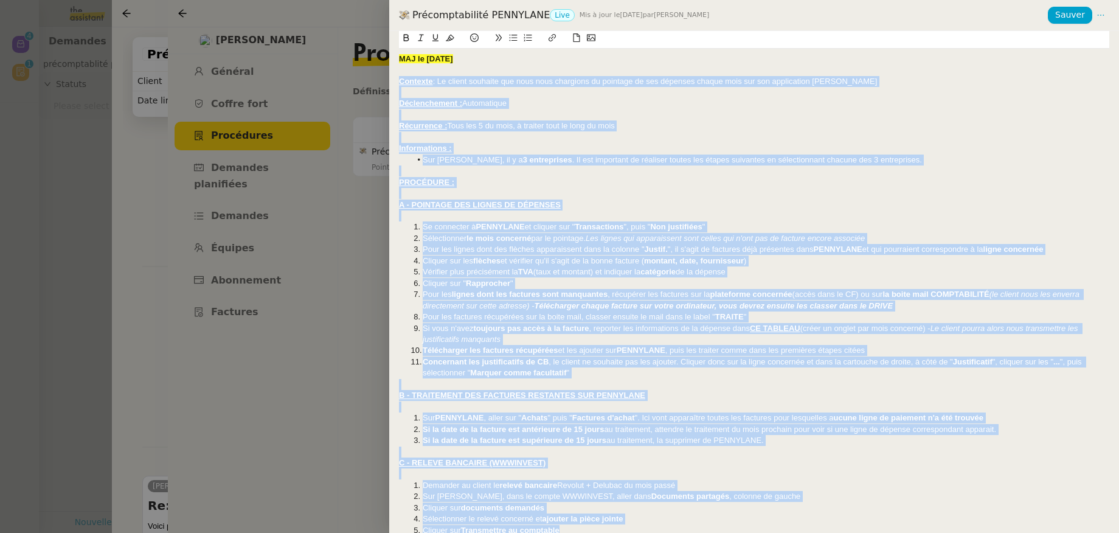
scroll to position [86, 0]
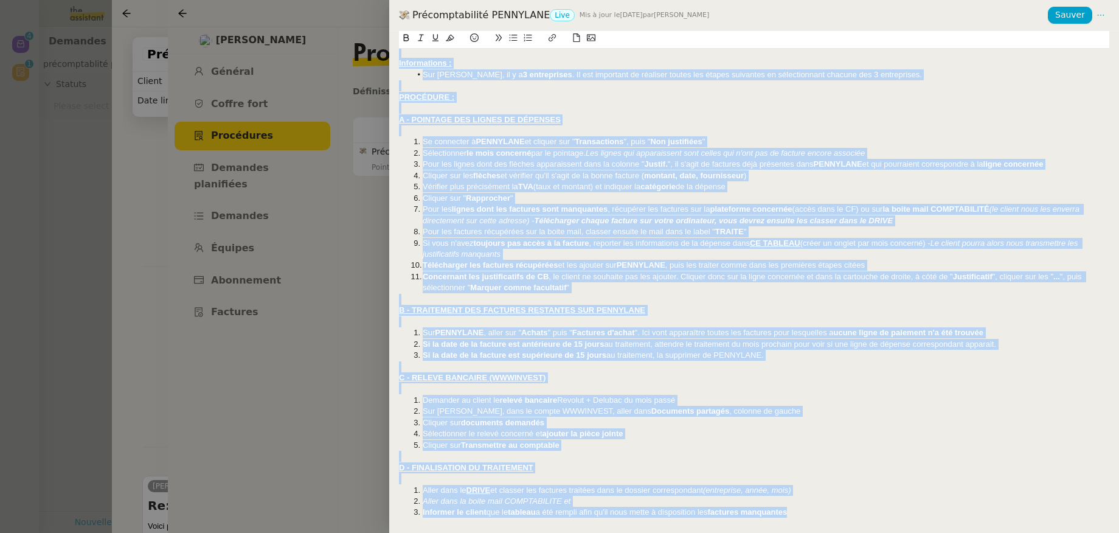
drag, startPoint x: 400, startPoint y: 78, endPoint x: 579, endPoint y: 545, distance: 499.8
click at [579, 532] on html "Nouveau 0 1 2 3 4 5 6 7 8 9 Révision 0 1 2 3 4 5 6 7 8 9 Mes demandes Control p…" at bounding box center [559, 266] width 1119 height 533
copy div "Contexte : Le client souhaite que nous nous chargions du pointage de ses dépens…"
